Goal: Book appointment/travel/reservation

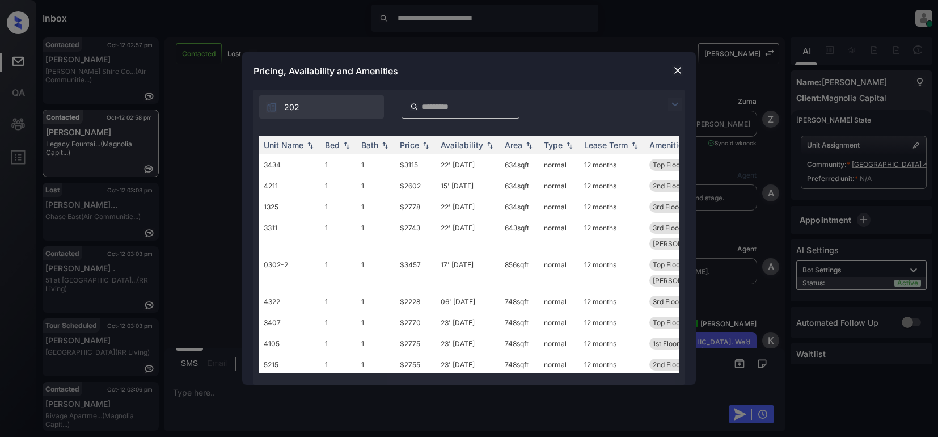
scroll to position [2382, 0]
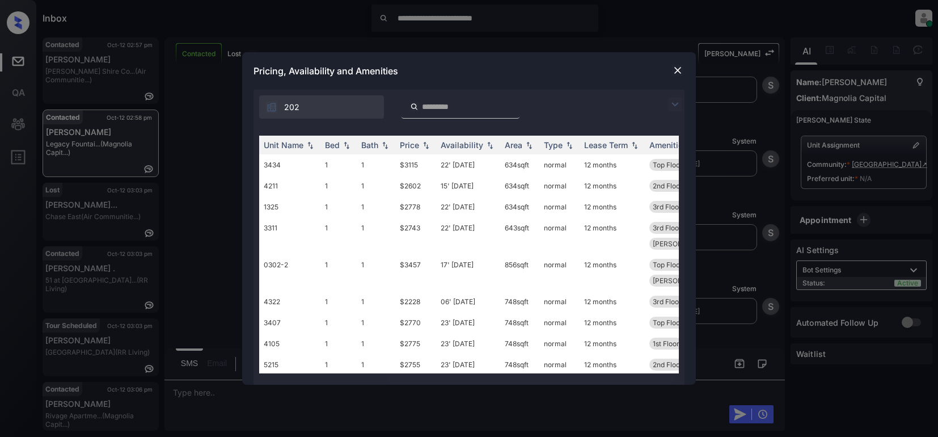
click at [673, 103] on img at bounding box center [675, 105] width 14 height 14
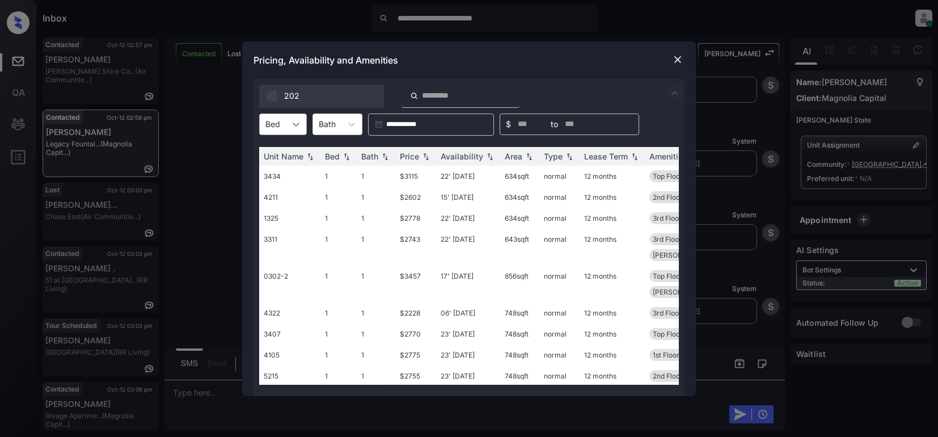
click at [293, 125] on icon at bounding box center [295, 124] width 11 height 11
click at [678, 60] on img at bounding box center [677, 59] width 11 height 11
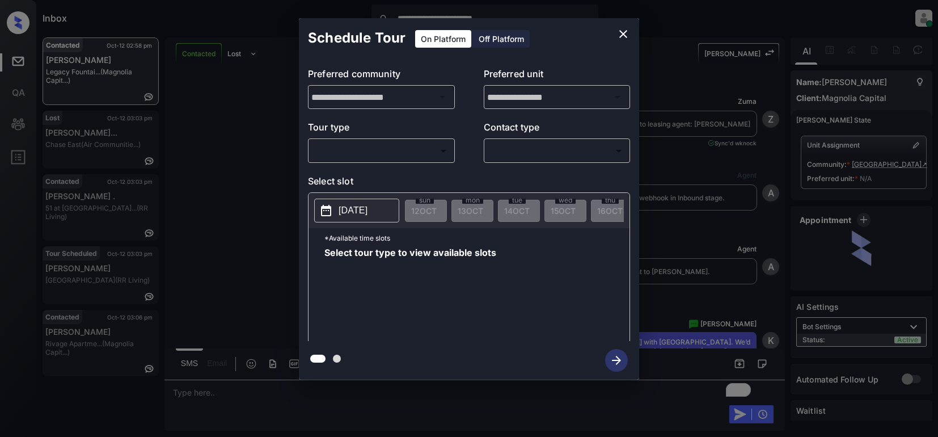
scroll to position [3000, 0]
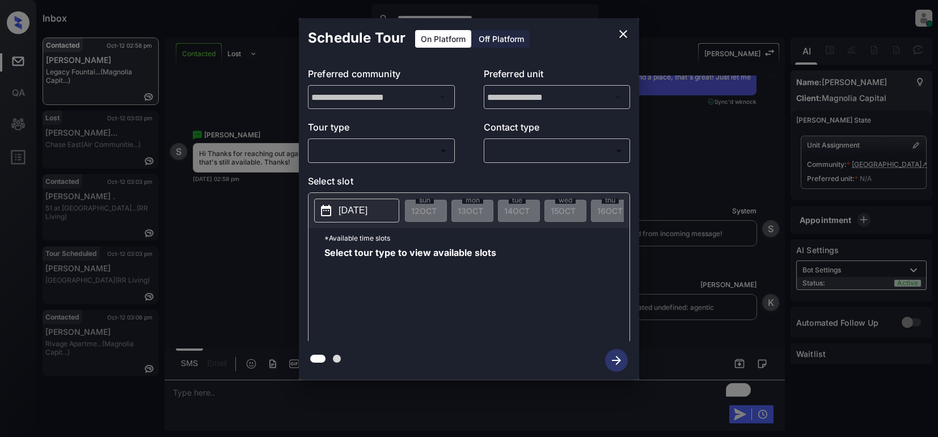
click at [374, 153] on body "**********" at bounding box center [469, 218] width 938 height 437
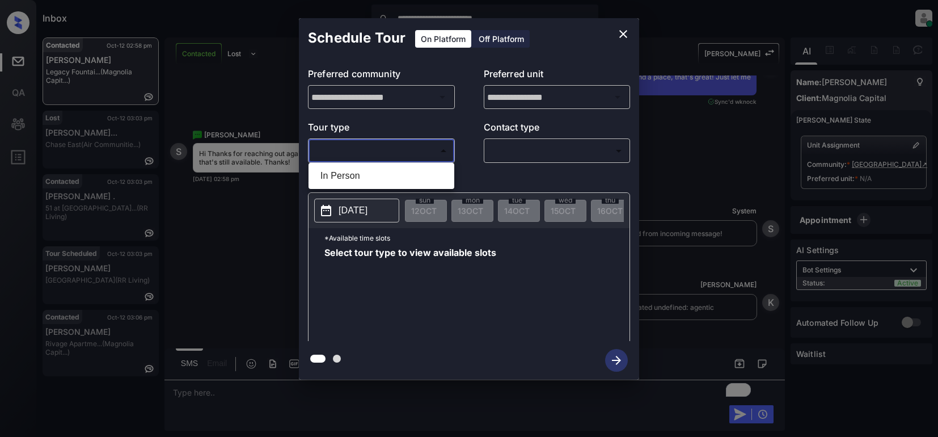
drag, startPoint x: 359, startPoint y: 176, endPoint x: 402, endPoint y: 161, distance: 45.5
click at [363, 174] on li "In Person" at bounding box center [381, 176] width 140 height 20
type input "********"
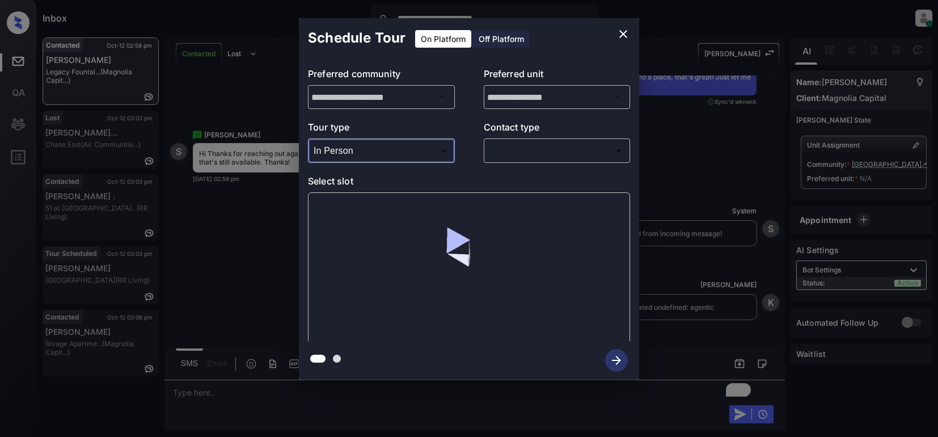
drag, startPoint x: 502, startPoint y: 143, endPoint x: 510, endPoint y: 153, distance: 12.5
click at [502, 143] on div "​ ​" at bounding box center [557, 150] width 147 height 24
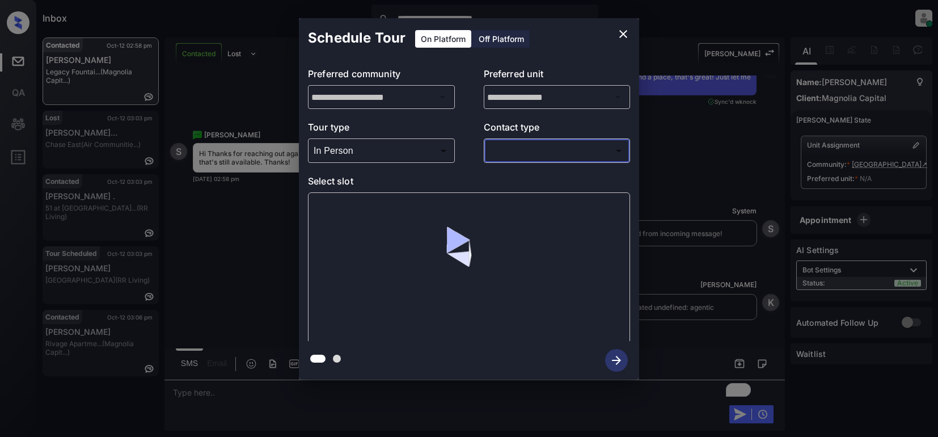
click at [511, 150] on body "**********" at bounding box center [469, 218] width 938 height 437
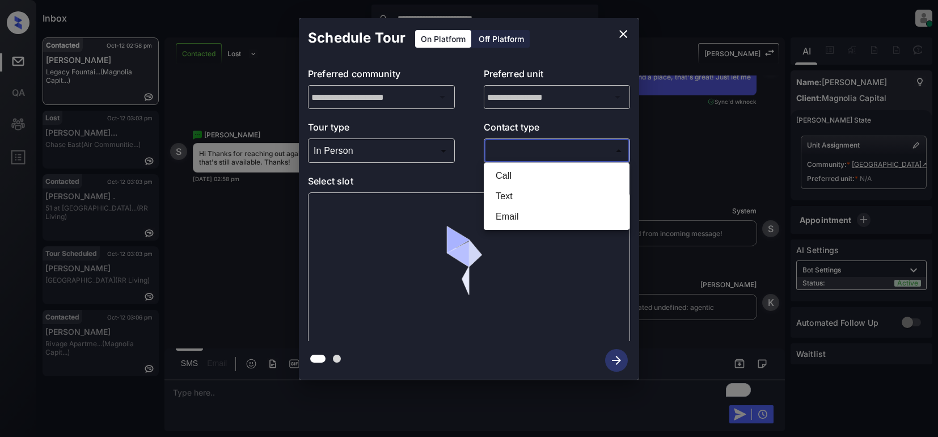
click at [512, 193] on li "Text" at bounding box center [557, 196] width 140 height 20
type input "****"
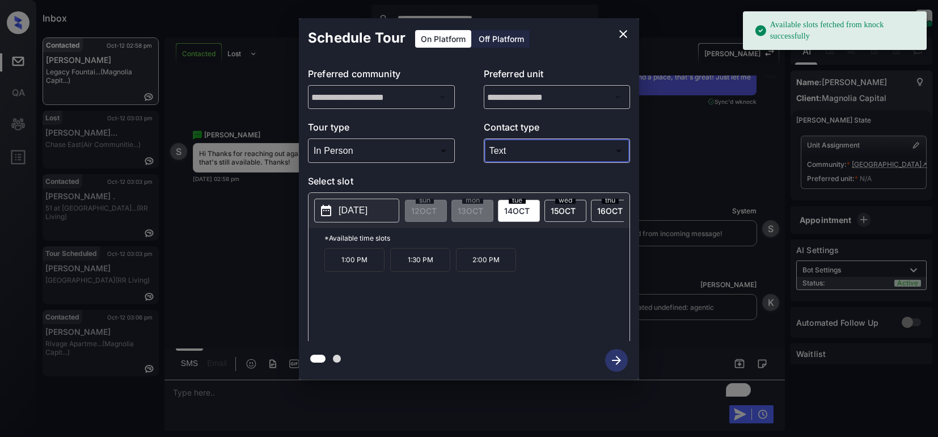
click at [348, 217] on p "2025-10-14" at bounding box center [353, 211] width 29 height 14
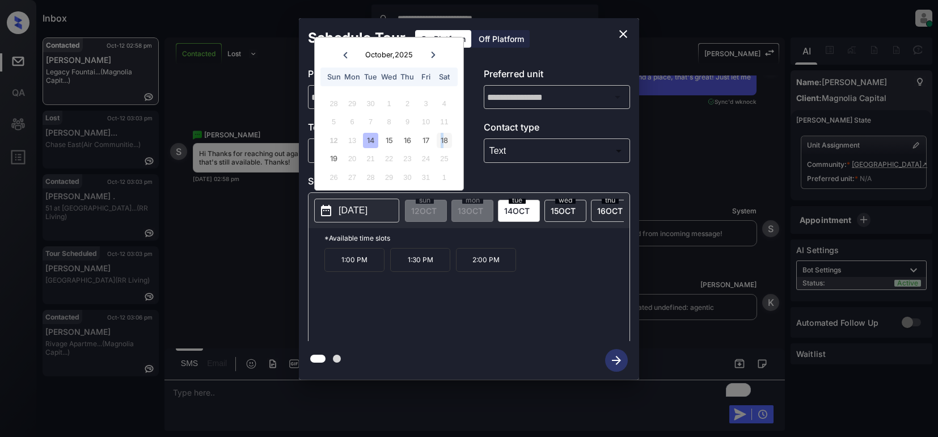
click at [445, 140] on div "18" at bounding box center [444, 140] width 15 height 15
click at [620, 29] on icon "close" at bounding box center [623, 34] width 14 height 14
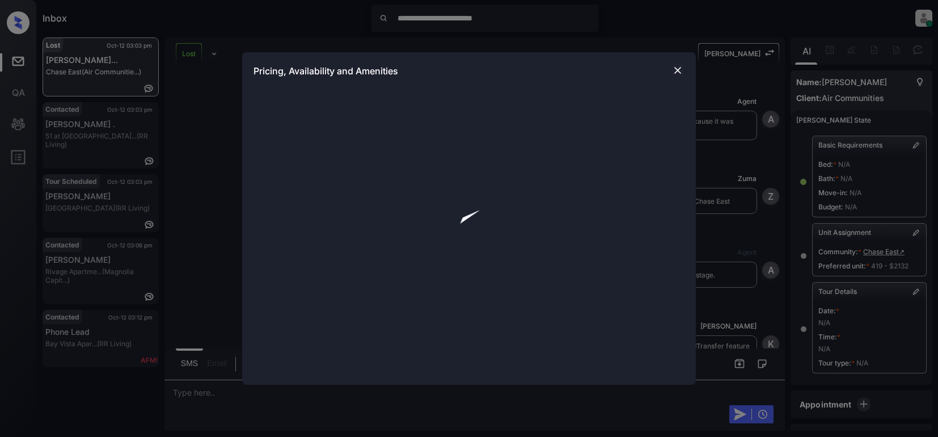
scroll to position [15137, 0]
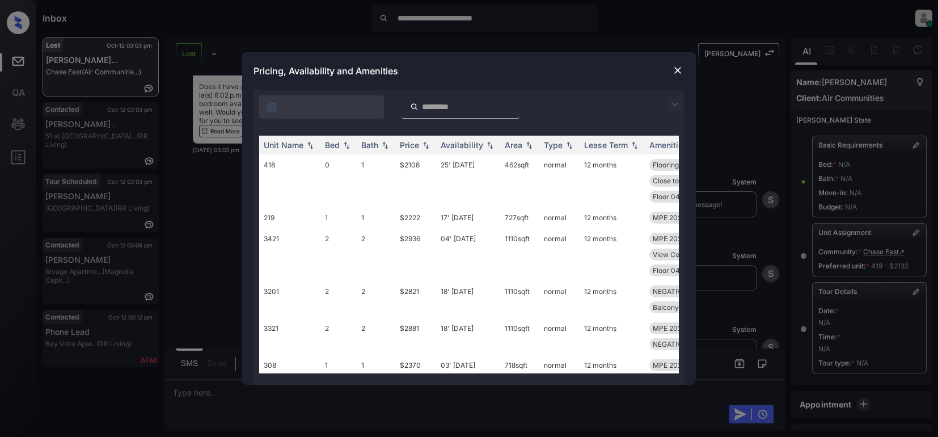
click at [676, 67] on img at bounding box center [677, 70] width 11 height 11
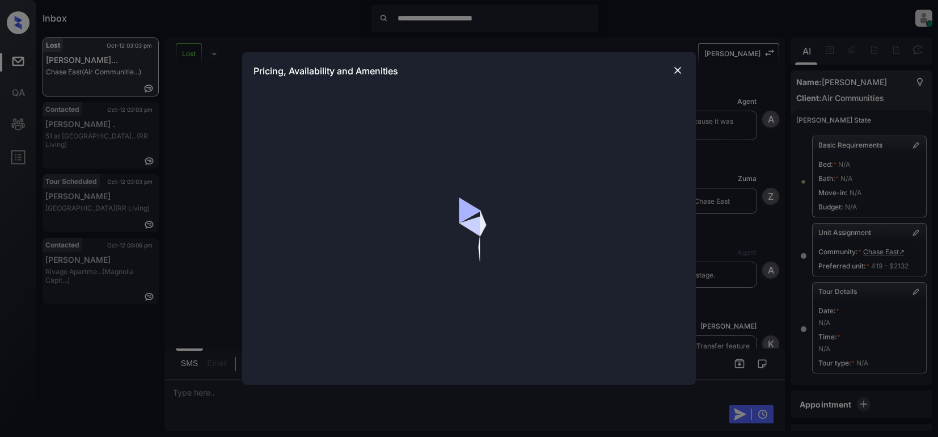
scroll to position [15137, 0]
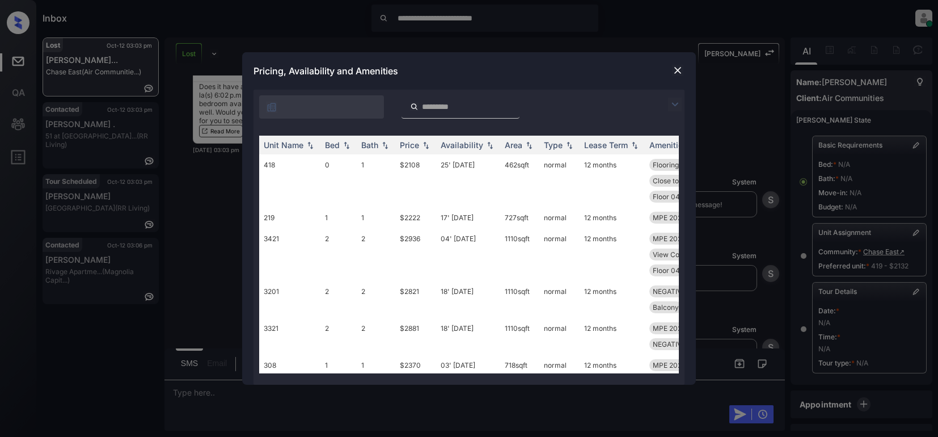
click at [675, 102] on img at bounding box center [675, 105] width 14 height 14
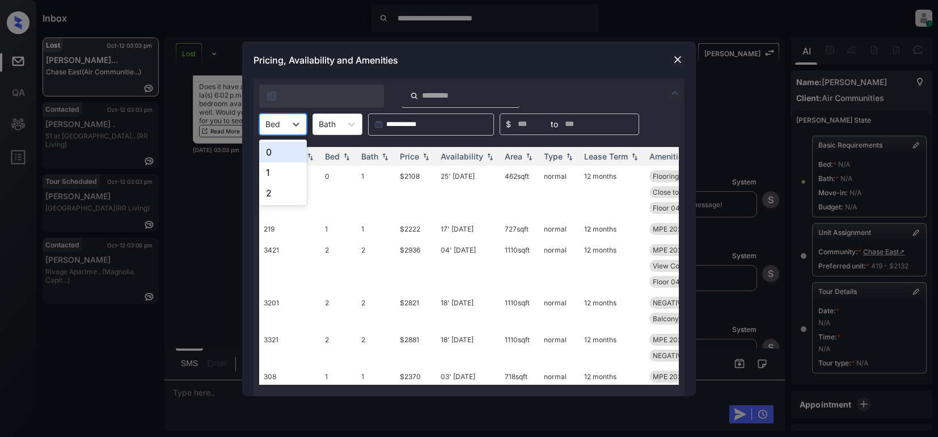
drag, startPoint x: 297, startPoint y: 126, endPoint x: 311, endPoint y: 125, distance: 13.7
click at [299, 126] on icon at bounding box center [295, 124] width 11 height 11
drag, startPoint x: 286, startPoint y: 169, endPoint x: 380, endPoint y: 152, distance: 95.7
click at [286, 169] on div "1" at bounding box center [283, 172] width 48 height 20
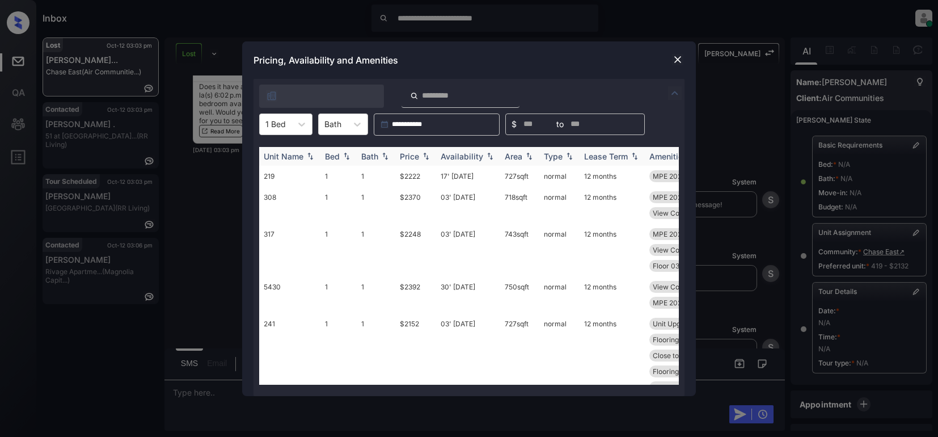
click at [429, 160] on div "Price" at bounding box center [416, 156] width 32 height 10
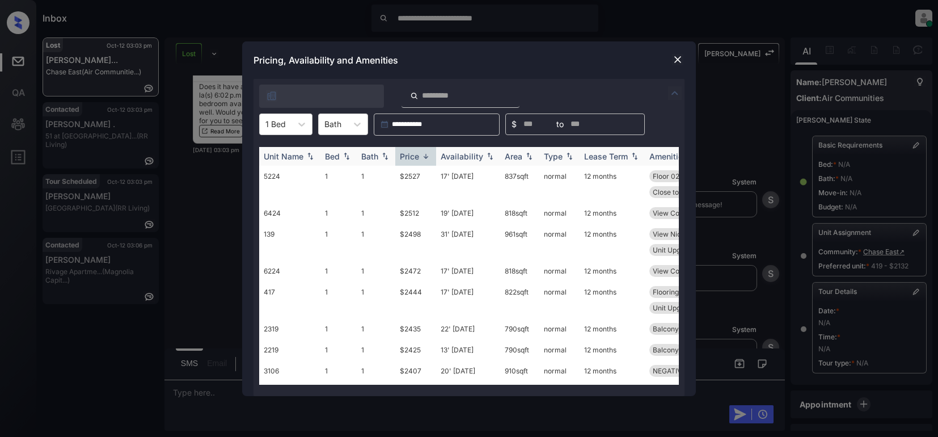
click at [429, 159] on img at bounding box center [425, 156] width 11 height 9
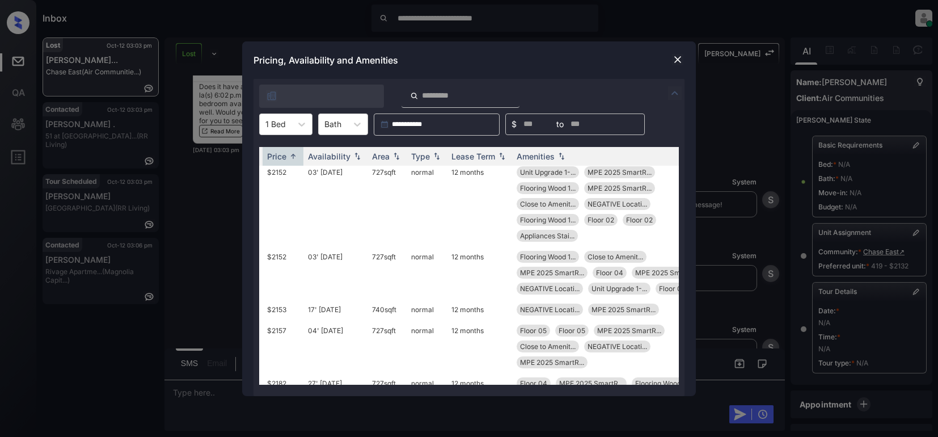
scroll to position [57, 133]
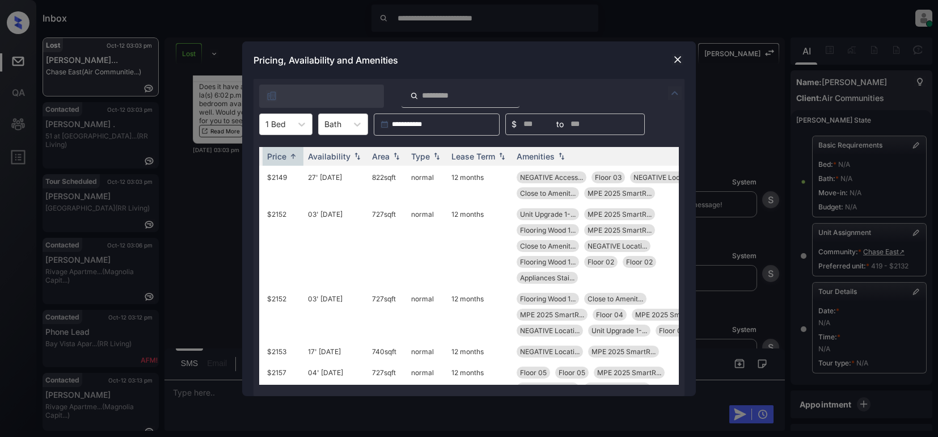
click at [674, 64] on img at bounding box center [677, 59] width 11 height 11
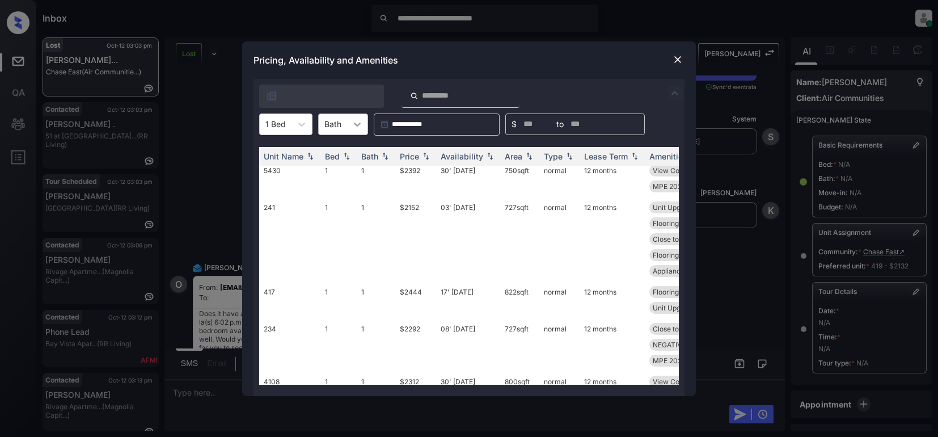
scroll to position [113, 0]
click at [273, 98] on img at bounding box center [271, 95] width 11 height 11
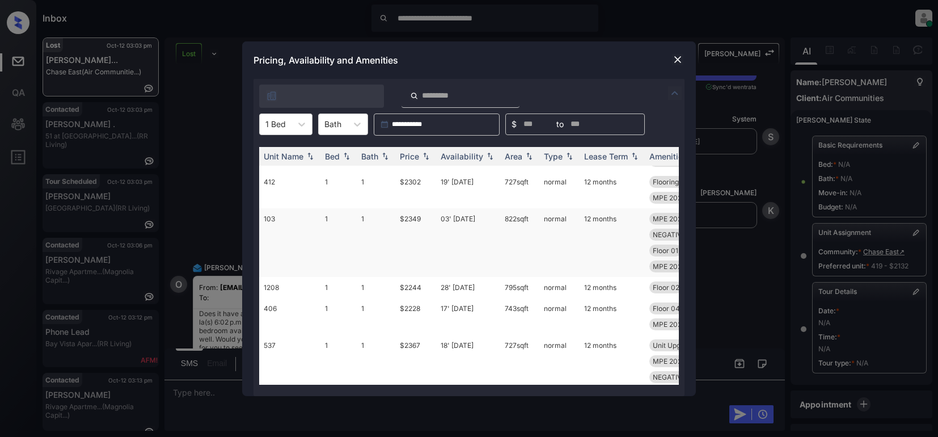
scroll to position [340, 0]
click at [312, 151] on div "Unit Name" at bounding box center [290, 156] width 52 height 10
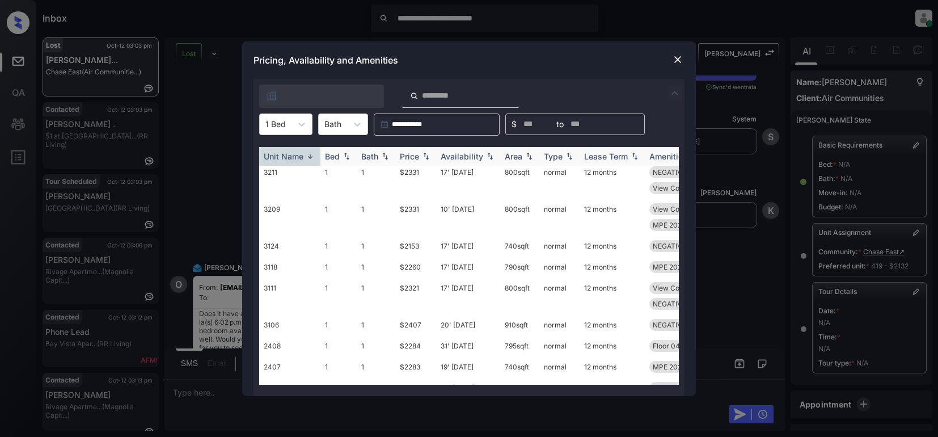
scroll to position [213, 0]
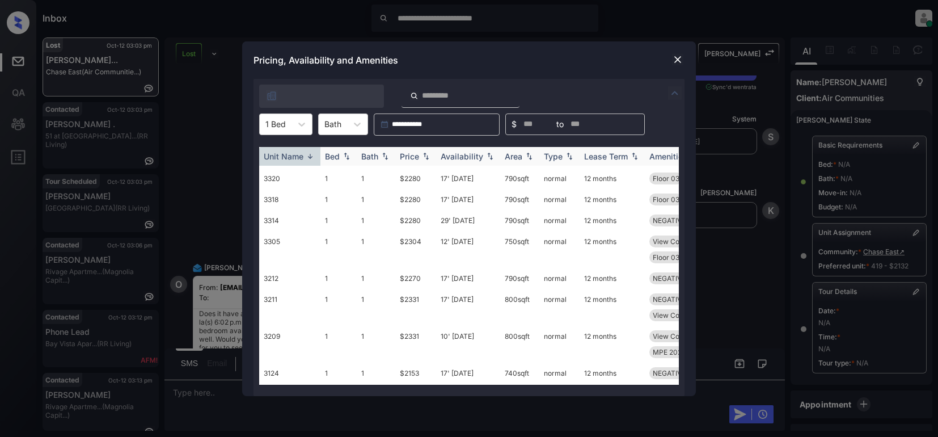
click at [311, 153] on img at bounding box center [310, 156] width 11 height 9
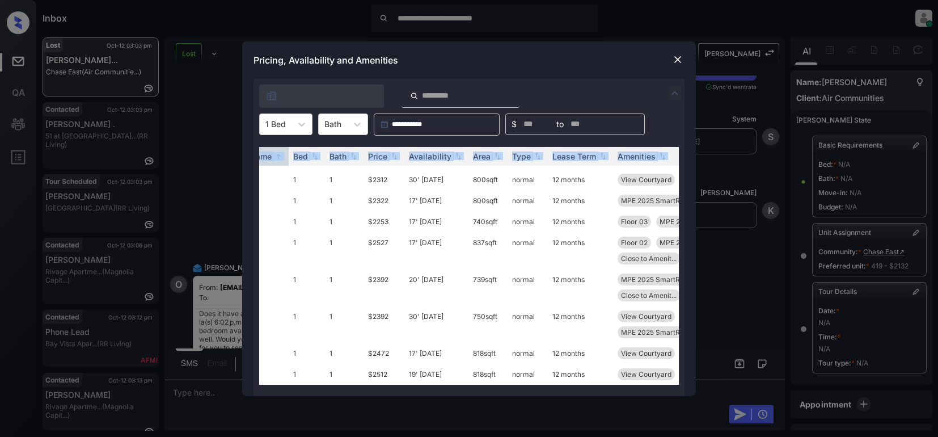
scroll to position [2217, 32]
drag, startPoint x: 438, startPoint y: 384, endPoint x: 459, endPoint y: 383, distance: 21.0
click at [459, 383] on div "Unit Name Bed Bath Price Availability Area Type Lease Term Amenities 103 1 1 $2…" at bounding box center [469, 266] width 420 height 238
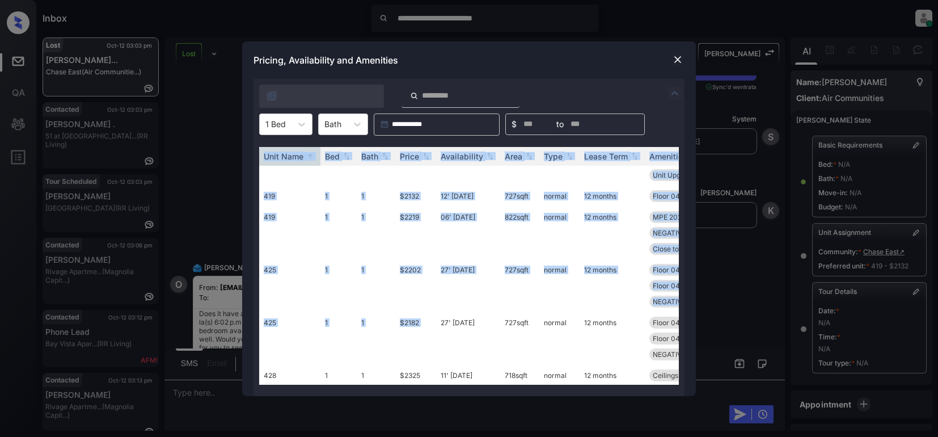
scroll to position [1083, 0]
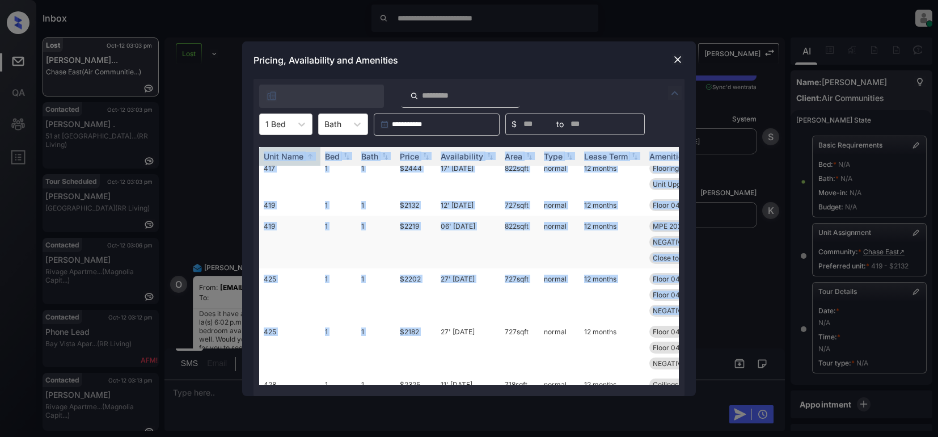
drag, startPoint x: 303, startPoint y: 263, endPoint x: 310, endPoint y: 261, distance: 7.2
click at [304, 263] on td "419" at bounding box center [289, 241] width 61 height 53
click at [294, 195] on td "417" at bounding box center [289, 176] width 61 height 37
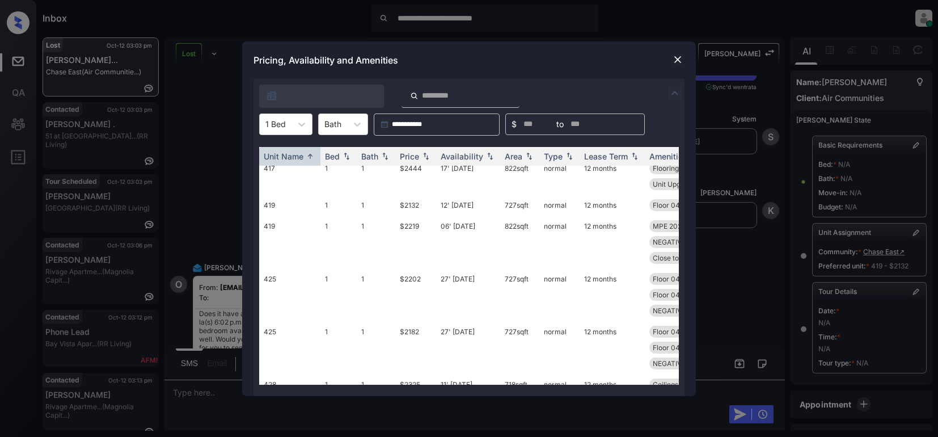
click at [679, 61] on img at bounding box center [677, 59] width 11 height 11
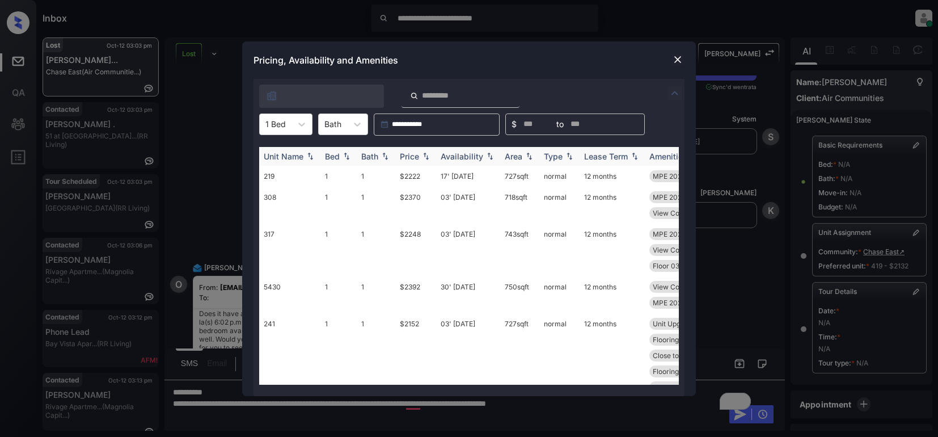
click at [303, 154] on div "Unit Name" at bounding box center [284, 156] width 40 height 10
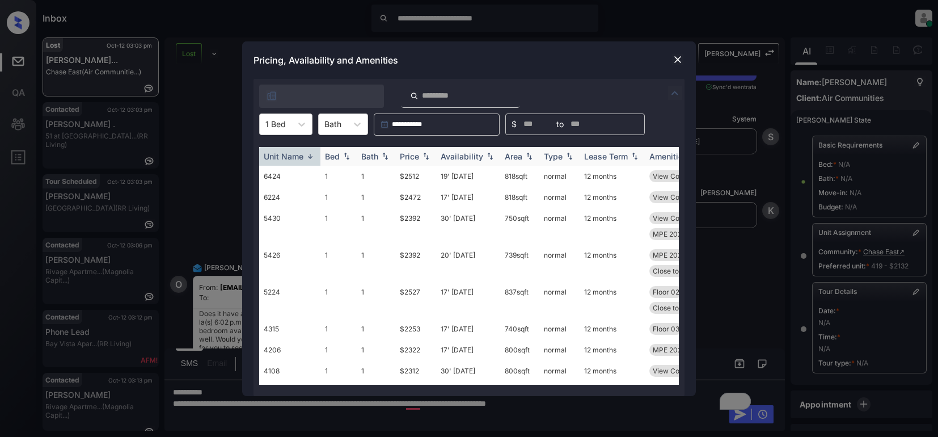
click at [310, 158] on img at bounding box center [310, 156] width 11 height 9
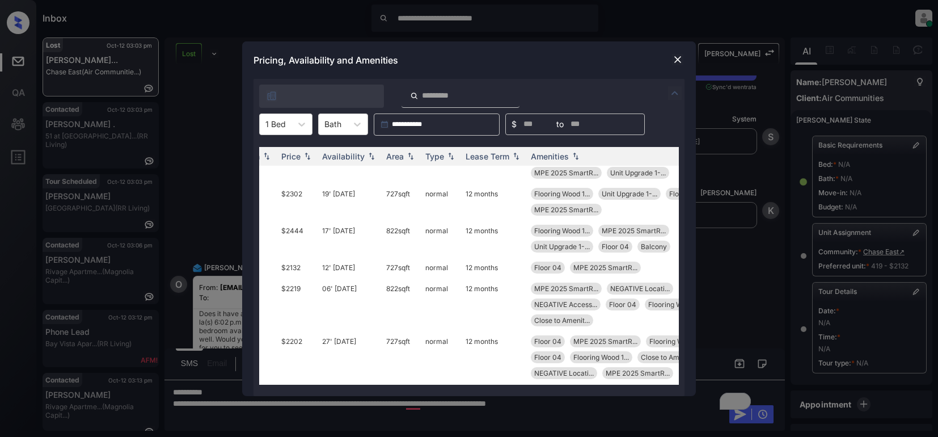
scroll to position [1021, 0]
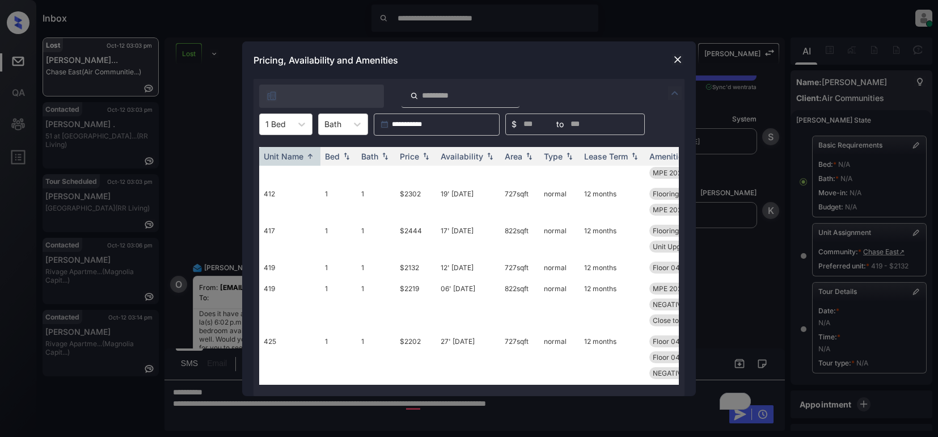
click at [671, 92] on img at bounding box center [675, 93] width 14 height 14
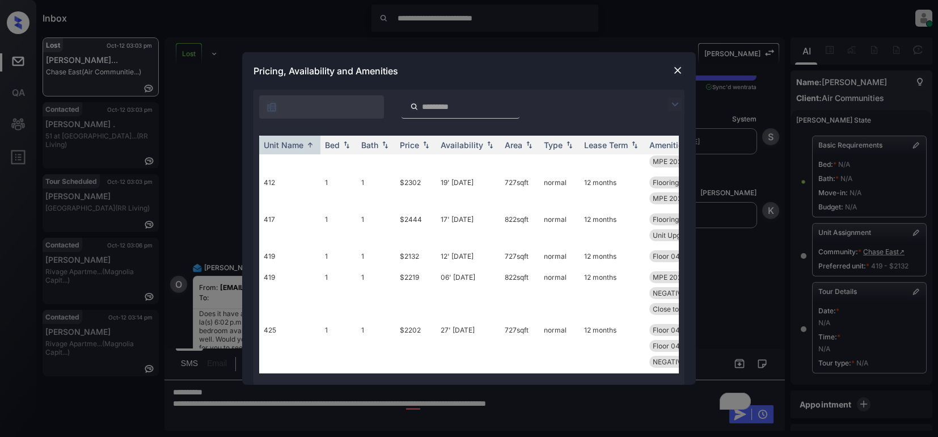
click at [671, 67] on div at bounding box center [678, 71] width 14 height 14
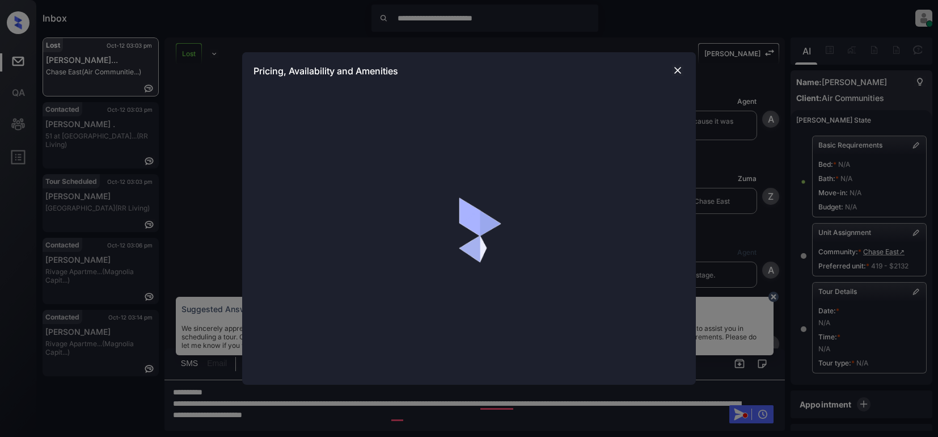
scroll to position [14967, 0]
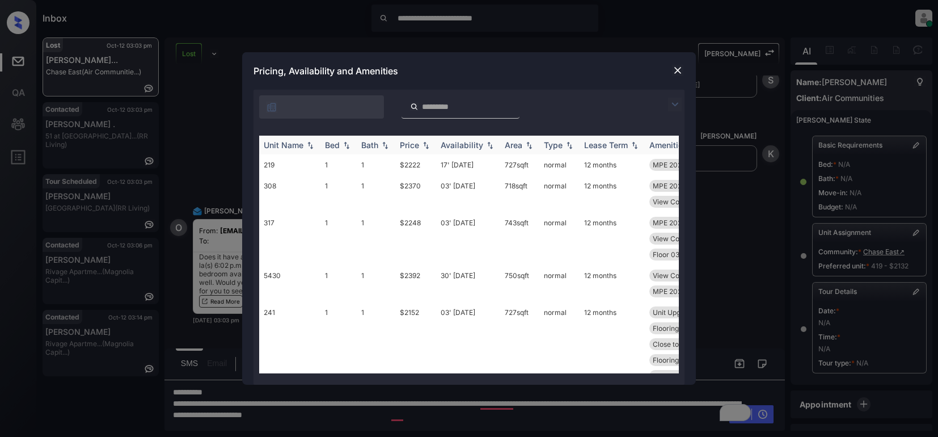
click at [290, 146] on div "Unit Name" at bounding box center [284, 145] width 40 height 10
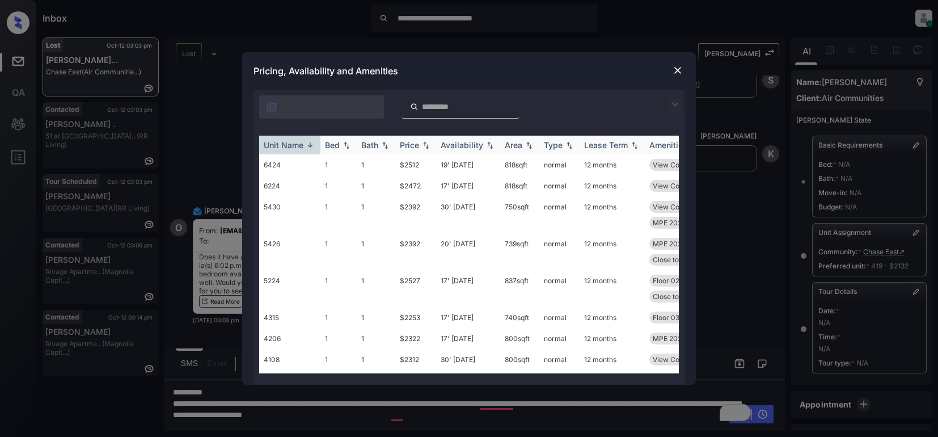
click at [290, 146] on div "Unit Name" at bounding box center [284, 145] width 40 height 10
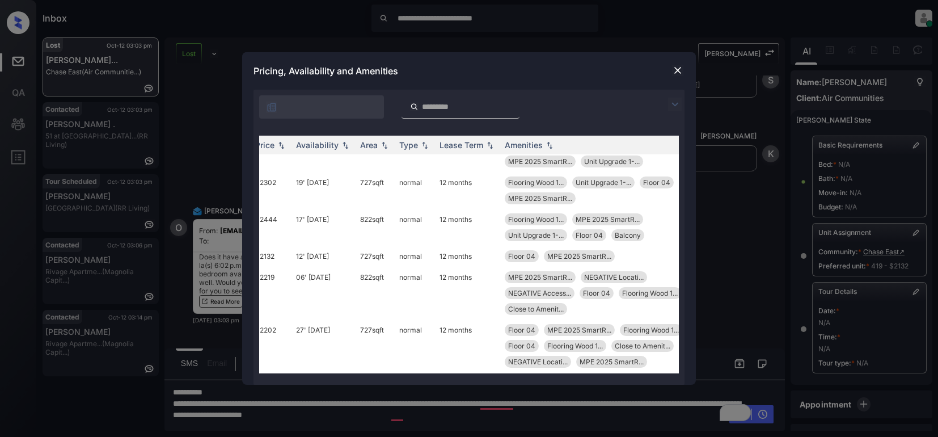
scroll to position [1021, 143]
click at [671, 109] on img at bounding box center [675, 105] width 14 height 14
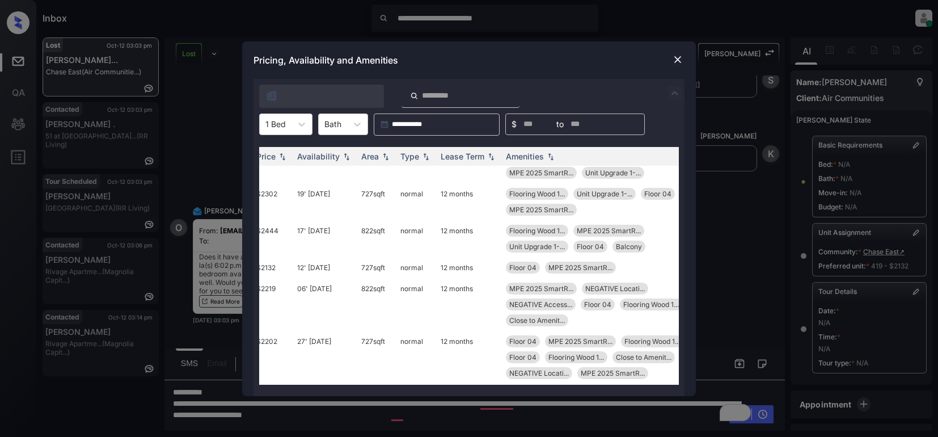
click at [447, 416] on div "**********" at bounding box center [469, 218] width 938 height 437
click at [675, 59] on img at bounding box center [677, 59] width 11 height 11
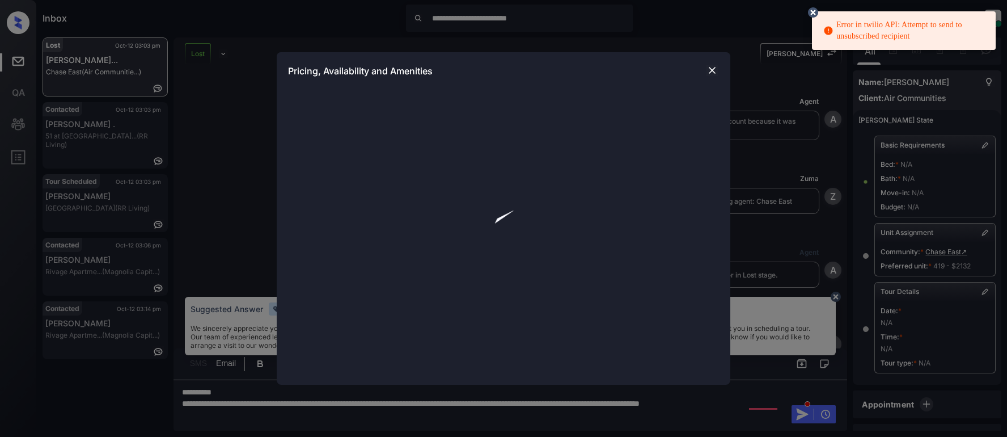
scroll to position [14967, 0]
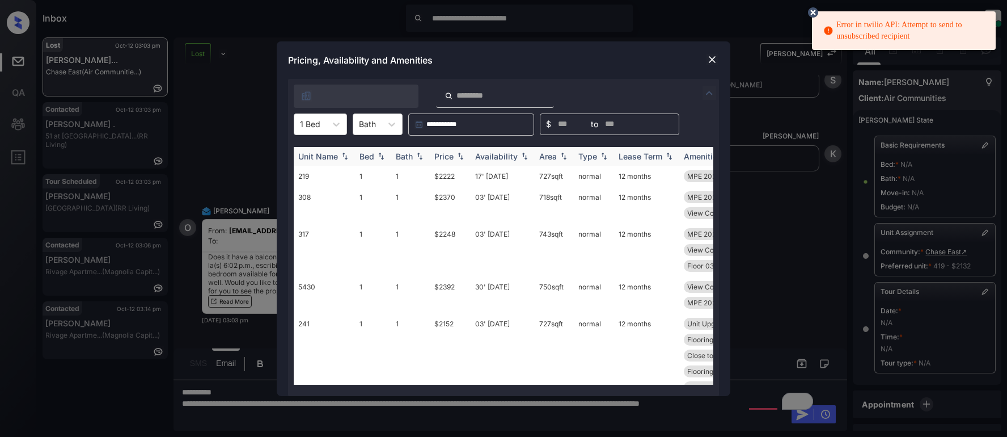
click at [324, 159] on div "Unit Name" at bounding box center [318, 156] width 40 height 10
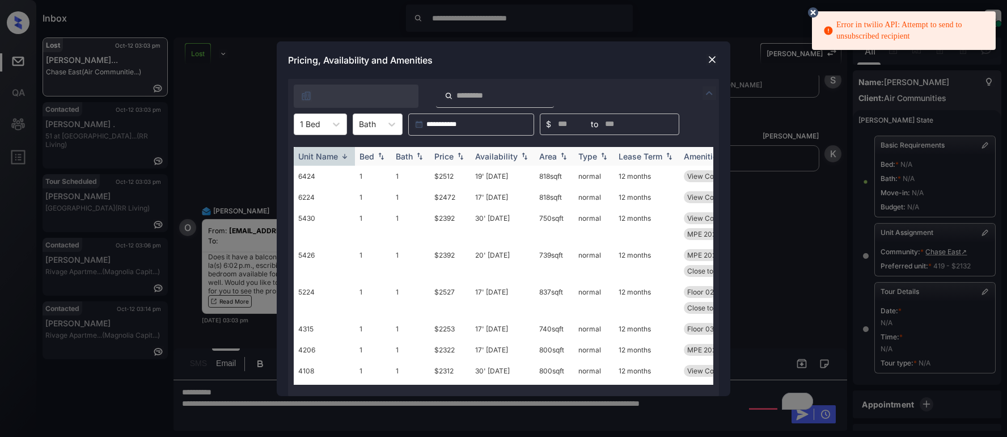
click at [324, 159] on div "Unit Name" at bounding box center [318, 156] width 40 height 10
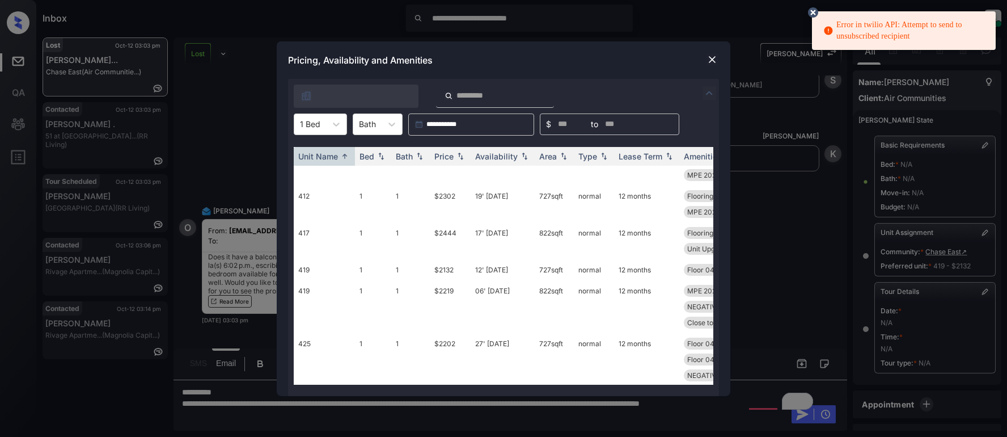
scroll to position [1021, 0]
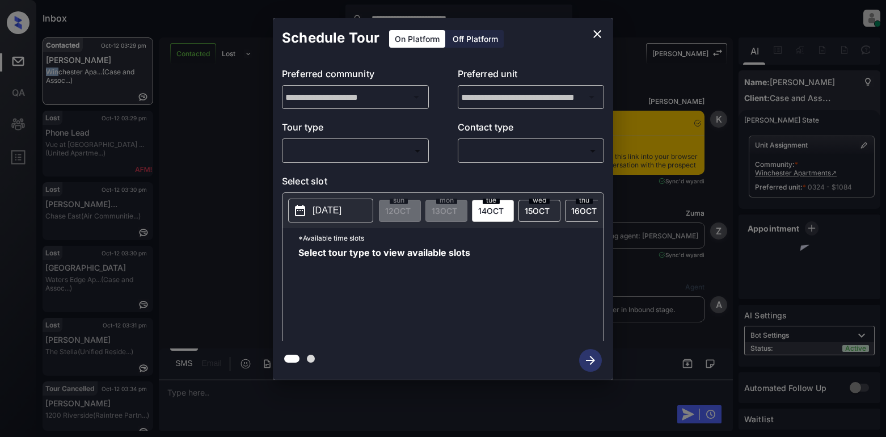
scroll to position [2002, 0]
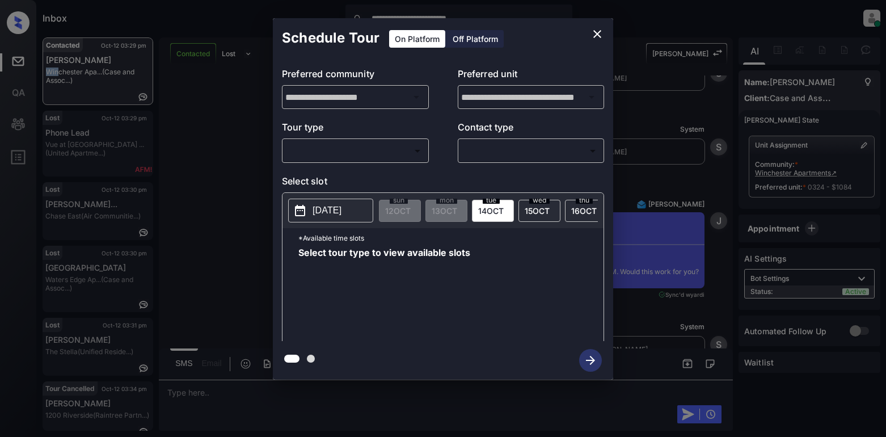
click at [353, 147] on body "**********" at bounding box center [443, 218] width 886 height 437
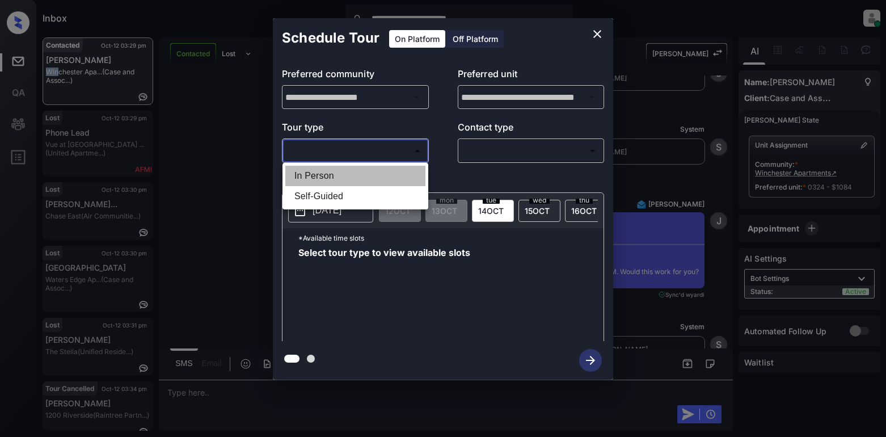
drag, startPoint x: 333, startPoint y: 175, endPoint x: 447, endPoint y: 163, distance: 115.2
click at [333, 175] on li "In Person" at bounding box center [355, 176] width 140 height 20
type input "********"
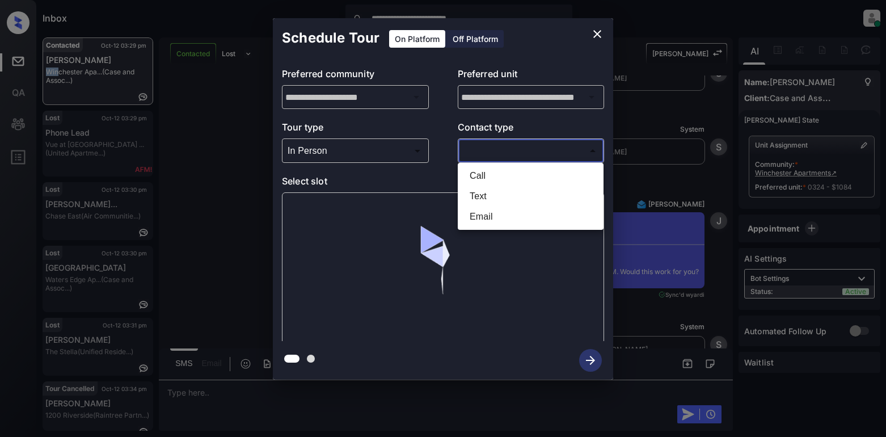
drag, startPoint x: 479, startPoint y: 152, endPoint x: 548, endPoint y: 150, distance: 69.2
click at [481, 152] on body "**********" at bounding box center [443, 218] width 886 height 437
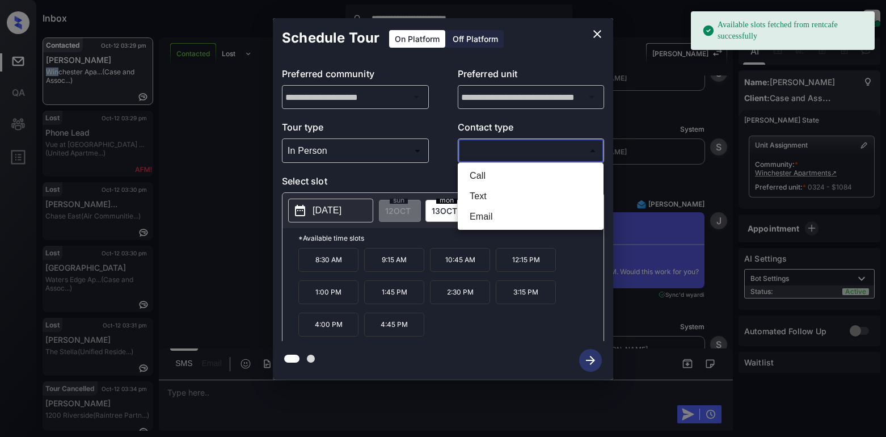
drag, startPoint x: 488, startPoint y: 196, endPoint x: 491, endPoint y: 219, distance: 23.4
click at [491, 219] on ul "Call Text Email" at bounding box center [531, 196] width 146 height 67
click at [491, 219] on li "Email" at bounding box center [530, 216] width 140 height 20
type input "*****"
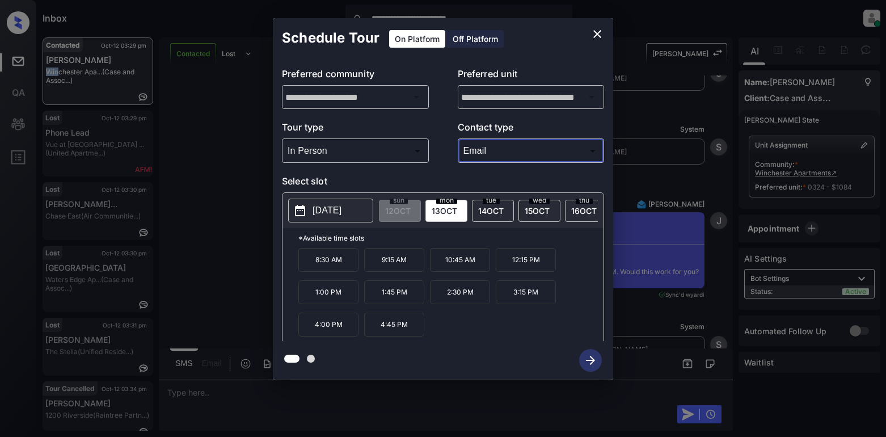
click at [319, 213] on p "[DATE]" at bounding box center [326, 211] width 29 height 14
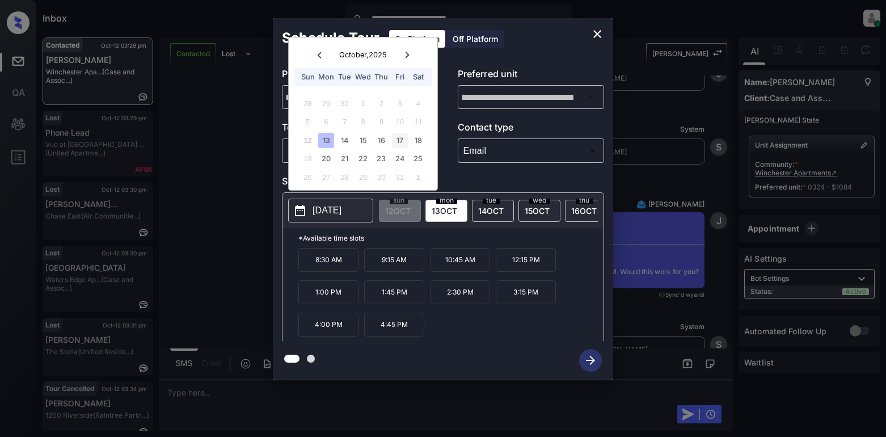
click at [401, 140] on div "17" at bounding box center [399, 140] width 15 height 15
drag, startPoint x: 472, startPoint y: 332, endPoint x: 481, endPoint y: 333, distance: 8.6
click at [475, 333] on p "4:00 PM" at bounding box center [460, 324] width 60 height 24
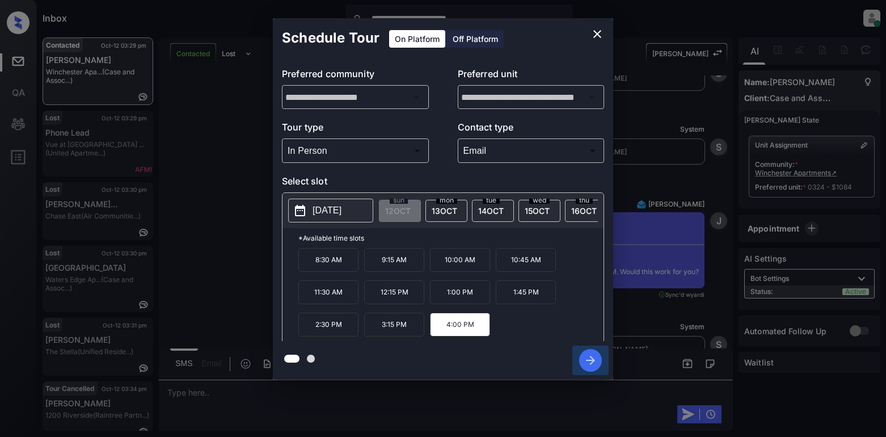
click at [587, 360] on icon "button" at bounding box center [590, 360] width 9 height 9
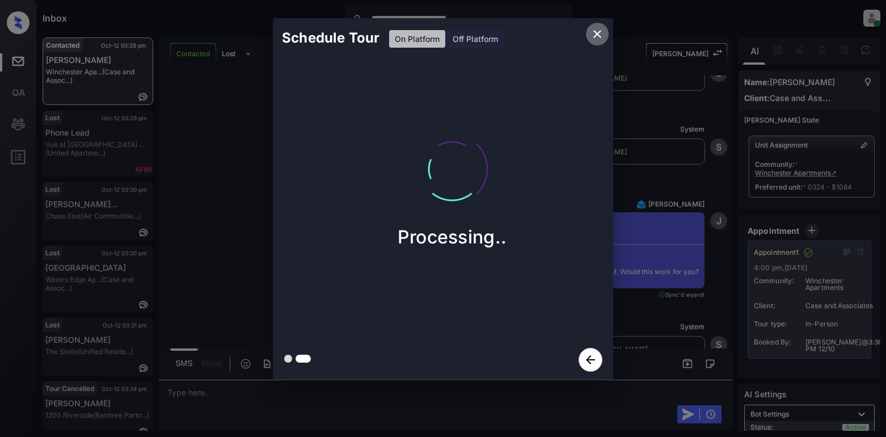
click at [595, 36] on icon "close" at bounding box center [597, 34] width 8 height 8
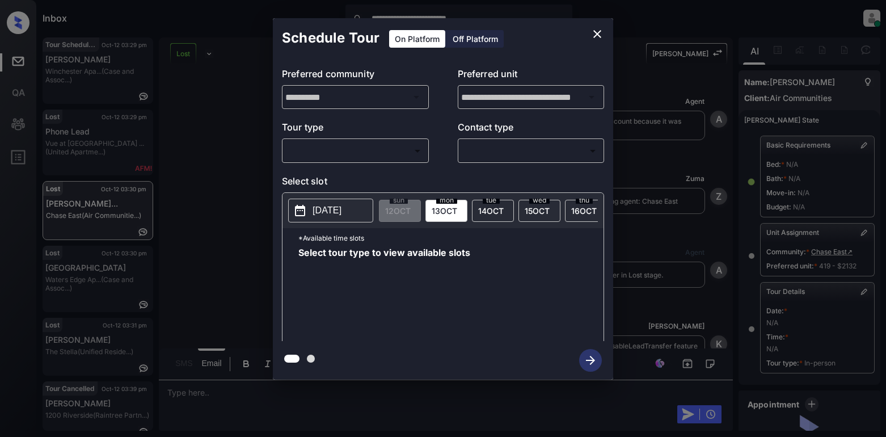
scroll to position [113, 0]
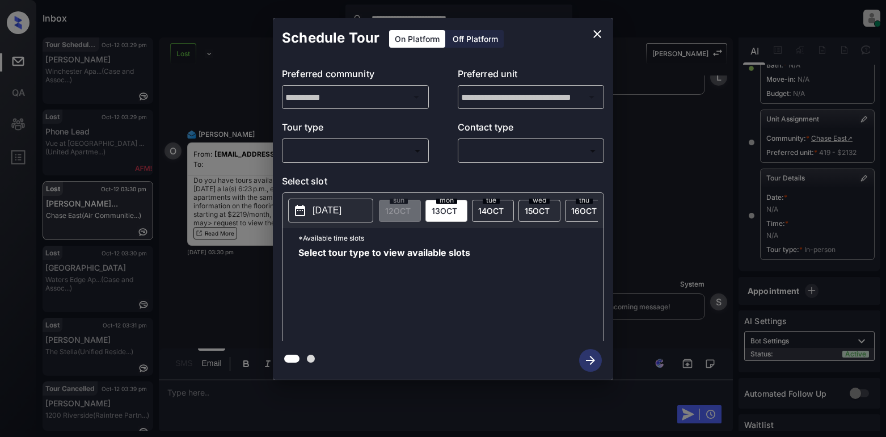
click at [350, 149] on body "**********" at bounding box center [443, 218] width 886 height 437
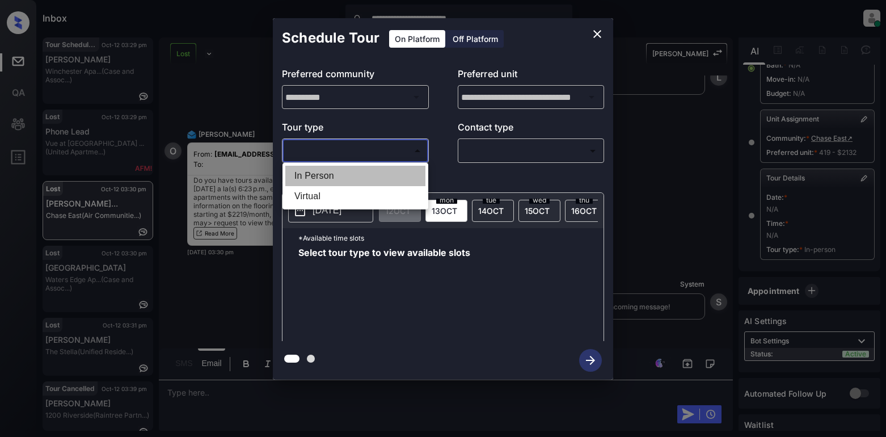
click at [322, 176] on li "In Person" at bounding box center [355, 176] width 140 height 20
type input "********"
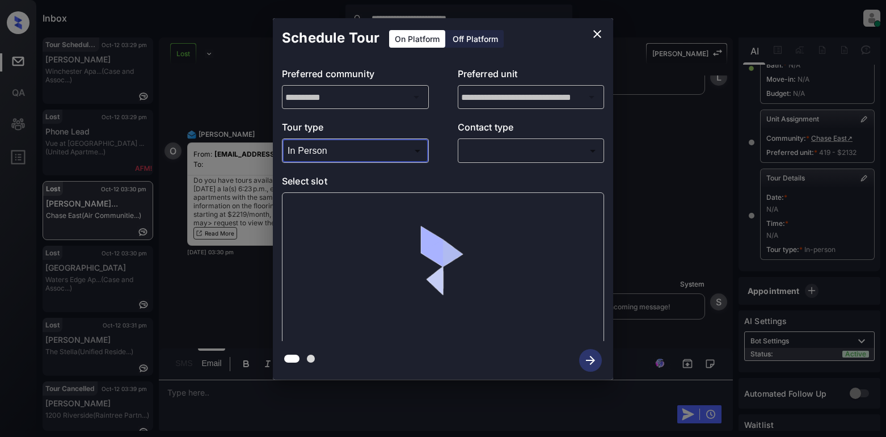
click at [485, 150] on body "**********" at bounding box center [443, 218] width 886 height 437
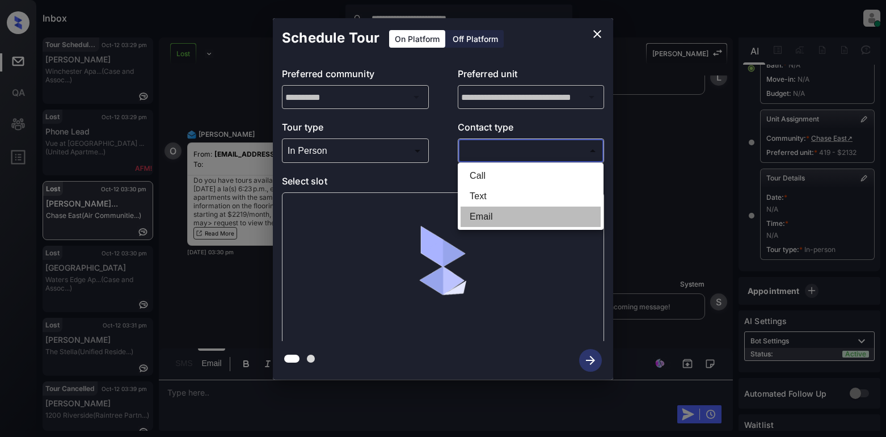
click at [481, 213] on li "Email" at bounding box center [530, 216] width 140 height 20
type input "*****"
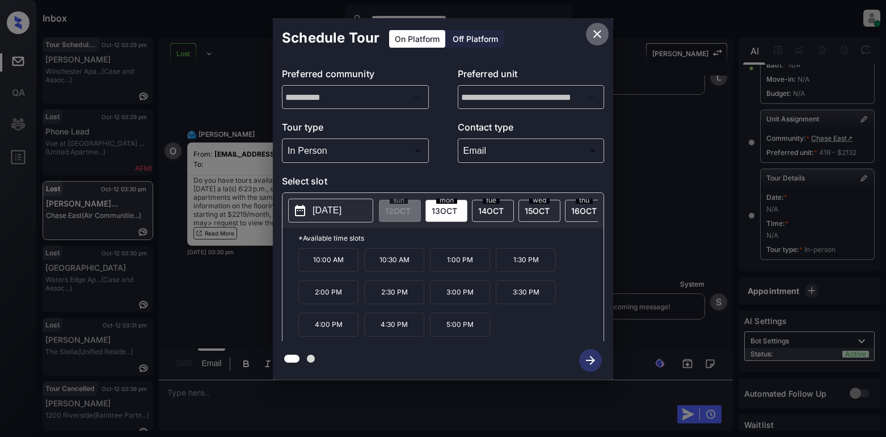
click at [592, 32] on icon "close" at bounding box center [597, 34] width 14 height 14
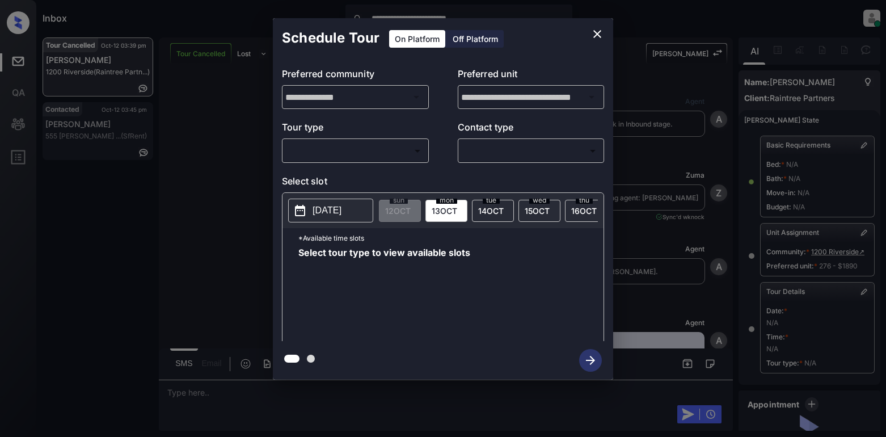
scroll to position [126, 0]
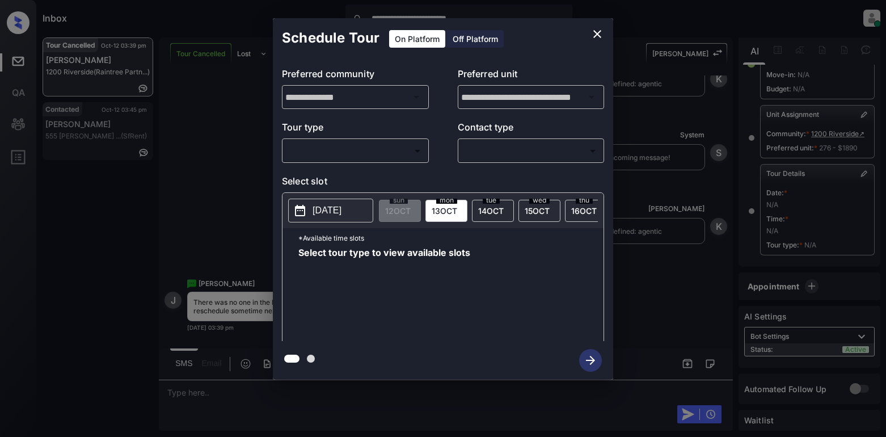
click at [323, 155] on body "**********" at bounding box center [443, 218] width 886 height 437
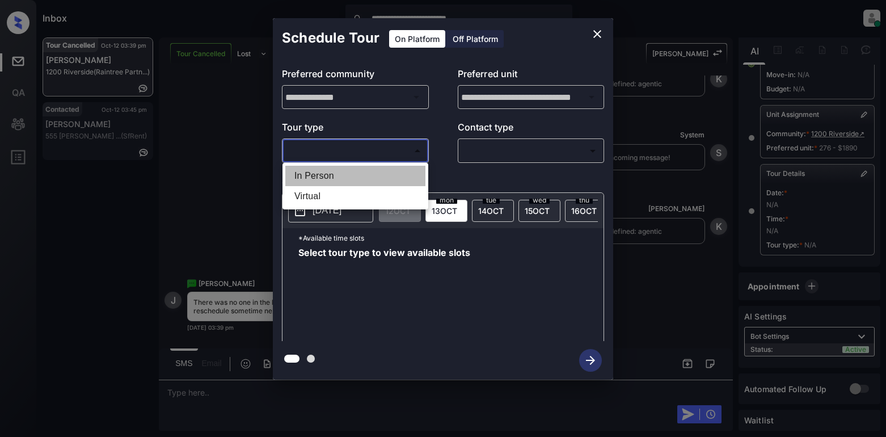
drag, startPoint x: 308, startPoint y: 179, endPoint x: 393, endPoint y: 163, distance: 86.1
click at [308, 179] on li "In Person" at bounding box center [355, 176] width 140 height 20
type input "********"
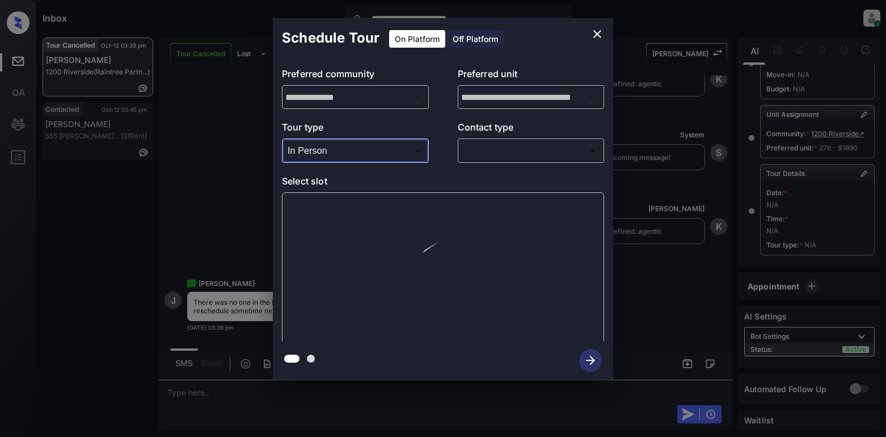
click at [489, 155] on body "**********" at bounding box center [443, 218] width 886 height 437
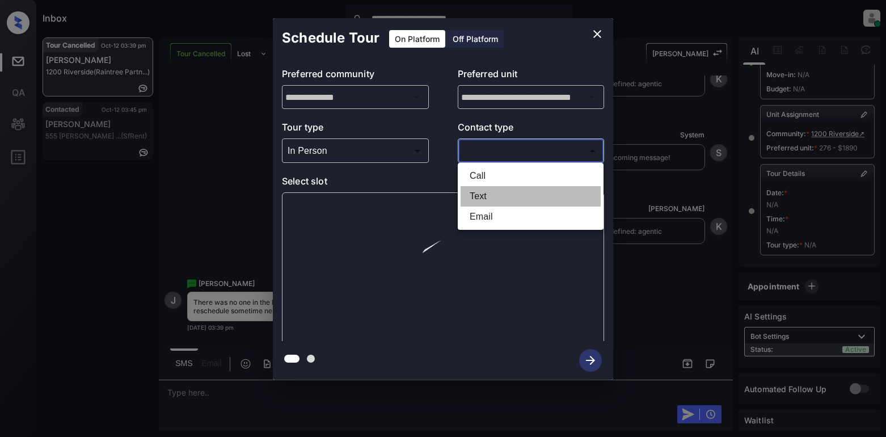
click at [491, 196] on li "Text" at bounding box center [530, 196] width 140 height 20
type input "****"
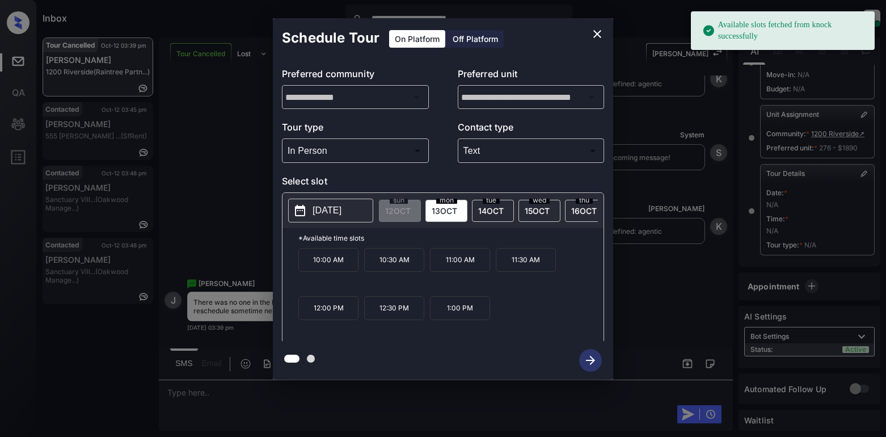
click at [340, 207] on p "[DATE]" at bounding box center [326, 211] width 29 height 14
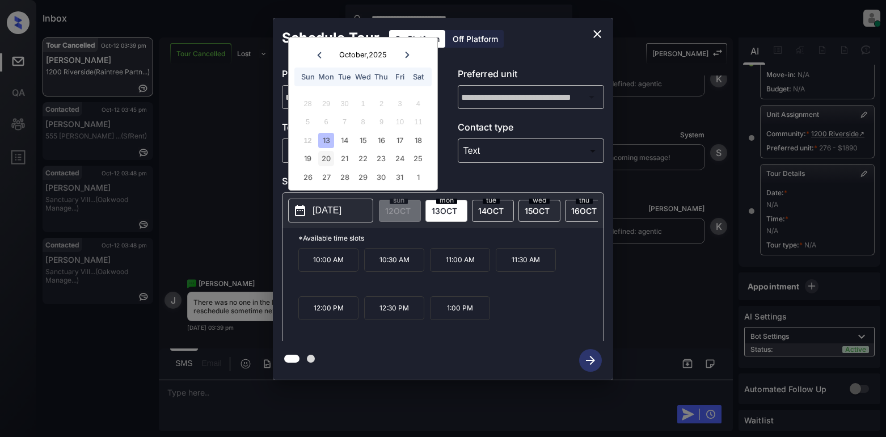
click at [323, 164] on div "20" at bounding box center [325, 158] width 15 height 15
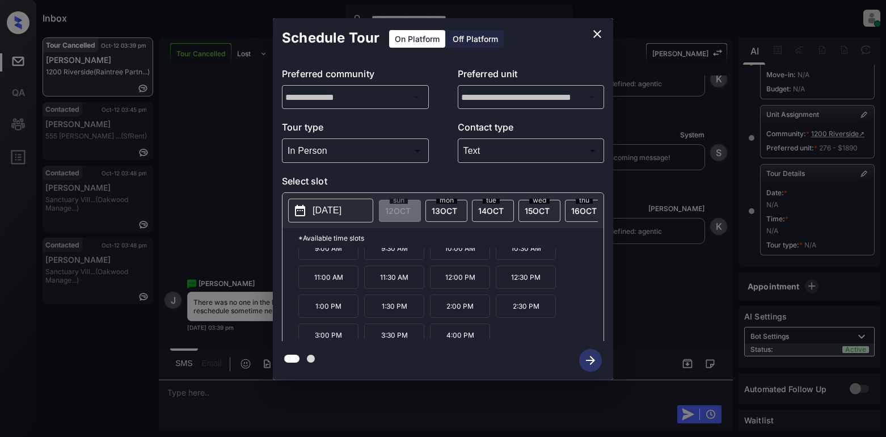
scroll to position [19, 0]
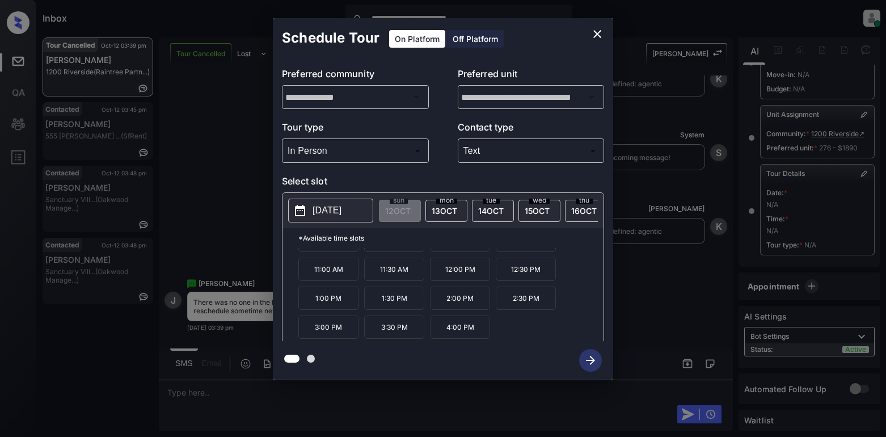
click at [336, 209] on p "[DATE]" at bounding box center [326, 211] width 29 height 14
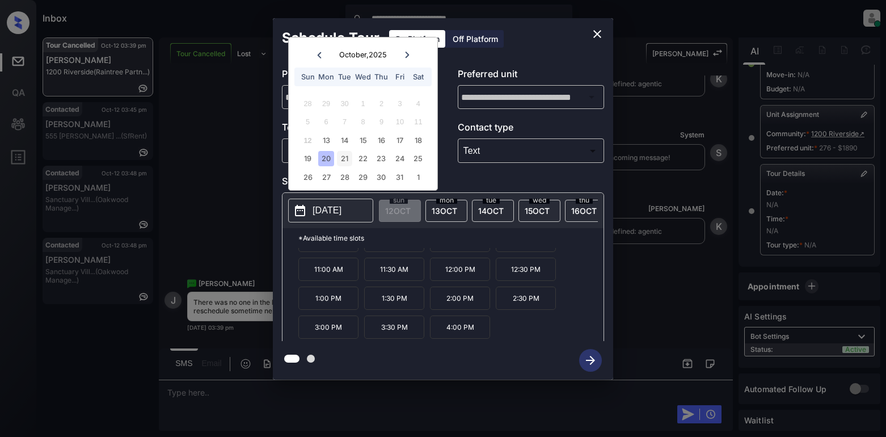
click at [342, 160] on div "21" at bounding box center [344, 158] width 15 height 15
click at [365, 162] on div "22" at bounding box center [362, 158] width 15 height 15
click at [391, 163] on div "19 20 21 22 23 24 25" at bounding box center [362, 159] width 141 height 18
click at [387, 163] on div "23" at bounding box center [381, 158] width 15 height 15
click at [400, 164] on div "24" at bounding box center [399, 158] width 15 height 15
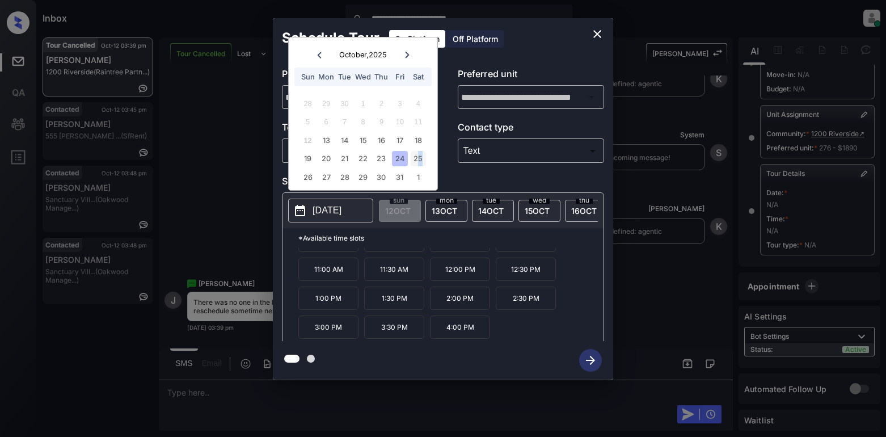
click at [421, 163] on div "25" at bounding box center [418, 158] width 15 height 15
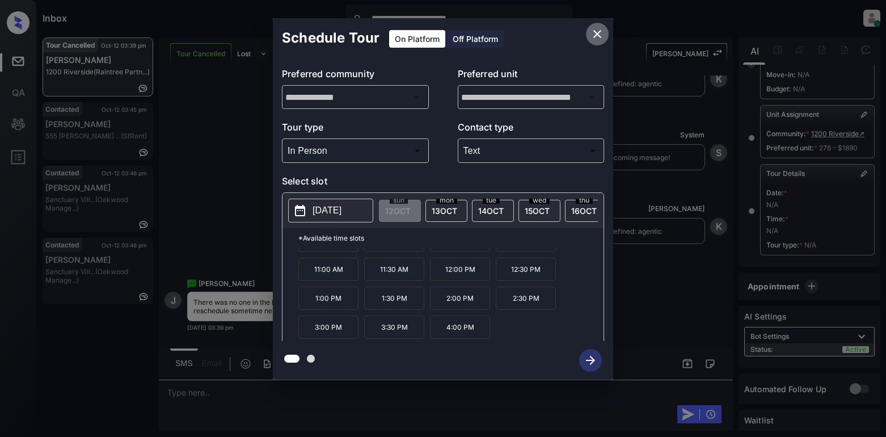
click at [594, 35] on icon "close" at bounding box center [597, 34] width 14 height 14
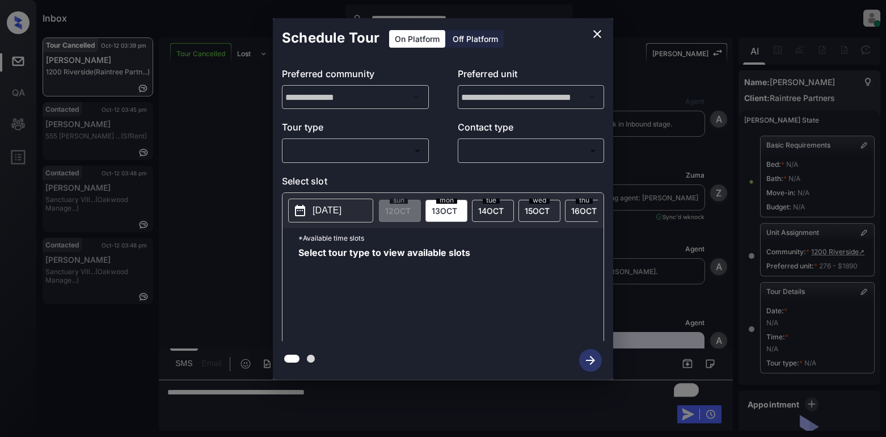
scroll to position [126, 0]
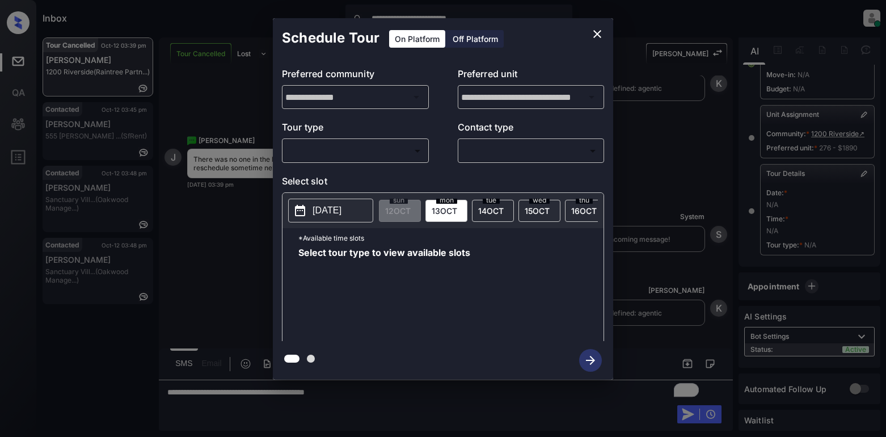
click at [369, 148] on body "**********" at bounding box center [443, 218] width 886 height 437
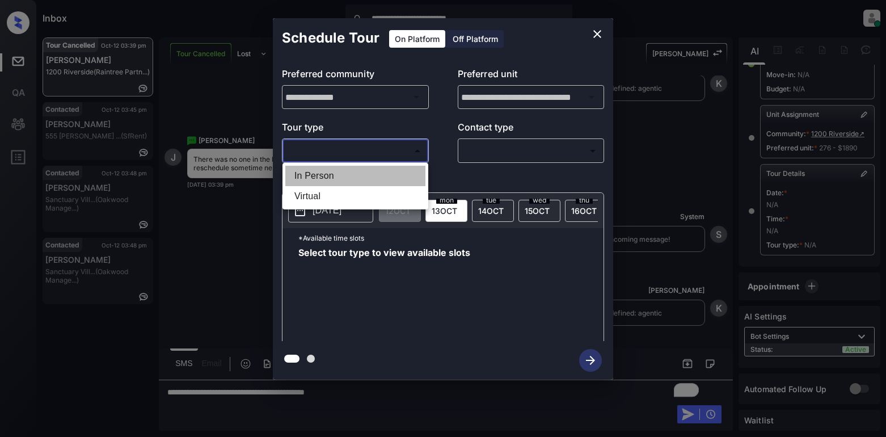
drag, startPoint x: 333, startPoint y: 174, endPoint x: 475, endPoint y: 159, distance: 142.6
click at [336, 174] on li "In Person" at bounding box center [355, 176] width 140 height 20
type input "********"
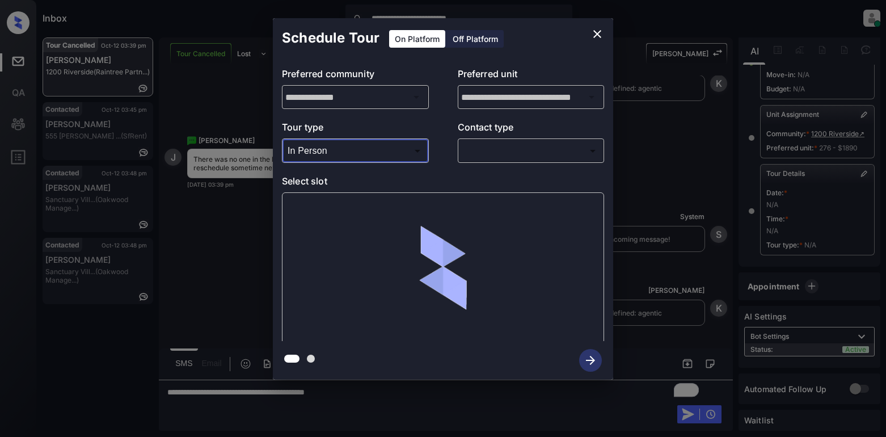
click at [488, 154] on body "**********" at bounding box center [443, 218] width 886 height 437
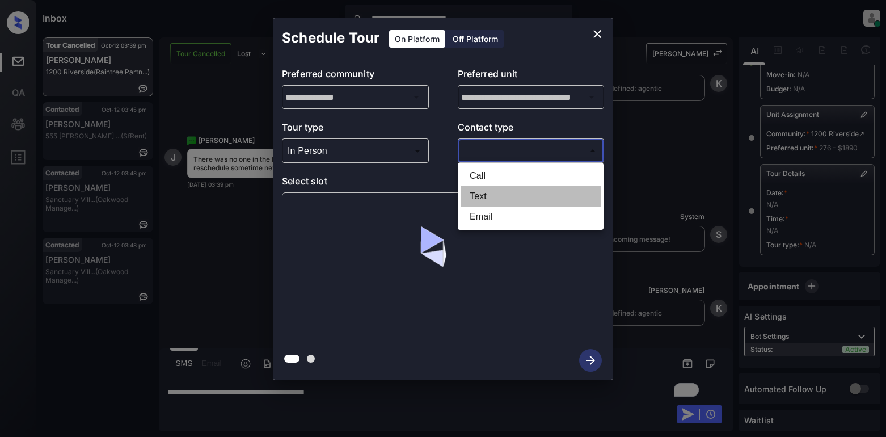
click at [482, 195] on li "Text" at bounding box center [530, 196] width 140 height 20
type input "****"
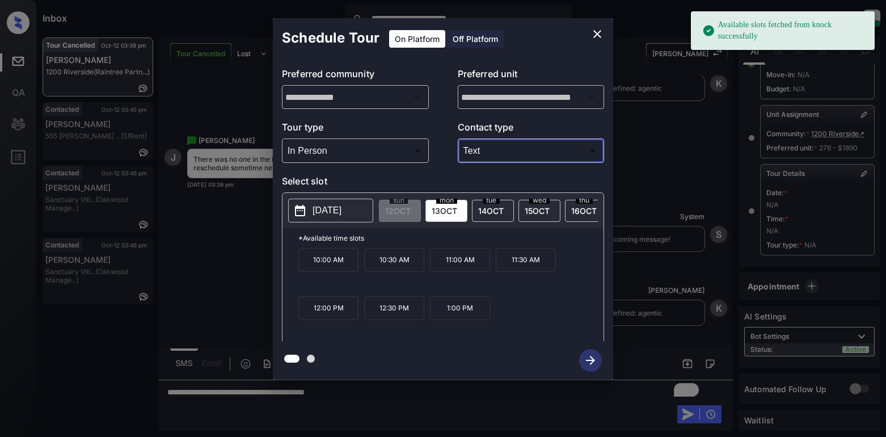
click at [337, 212] on p "2025-10-13" at bounding box center [326, 211] width 29 height 14
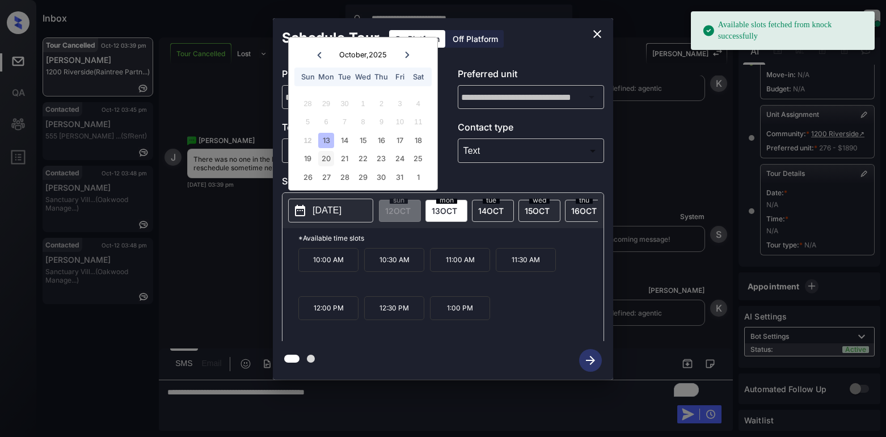
click at [323, 159] on div "20" at bounding box center [325, 158] width 15 height 15
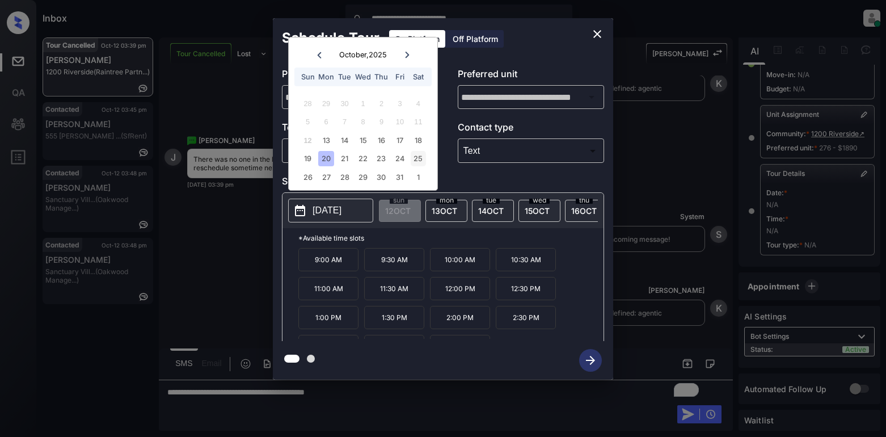
click at [415, 159] on div "25" at bounding box center [418, 158] width 15 height 15
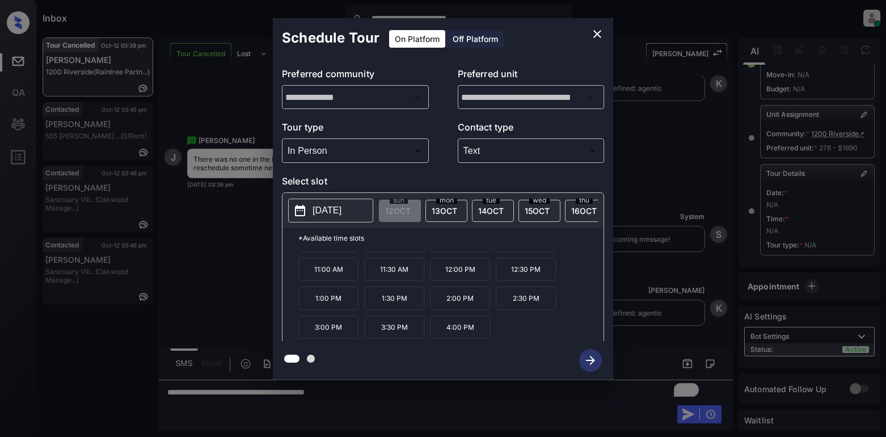
scroll to position [0, 0]
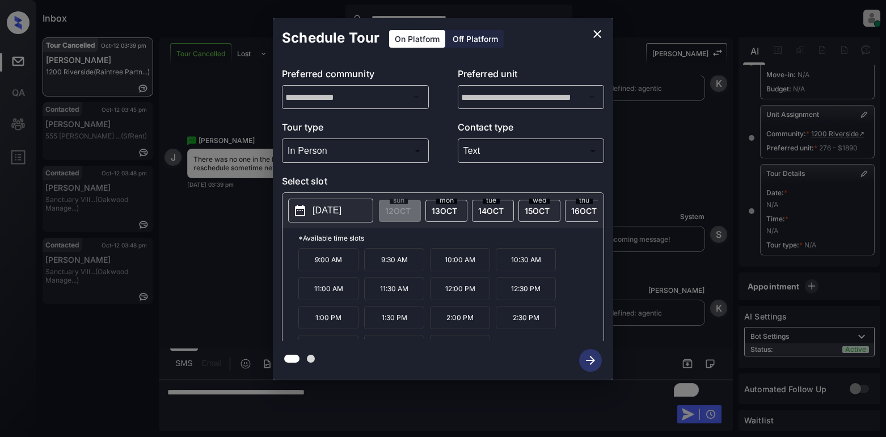
click at [599, 37] on icon "close" at bounding box center [597, 34] width 14 height 14
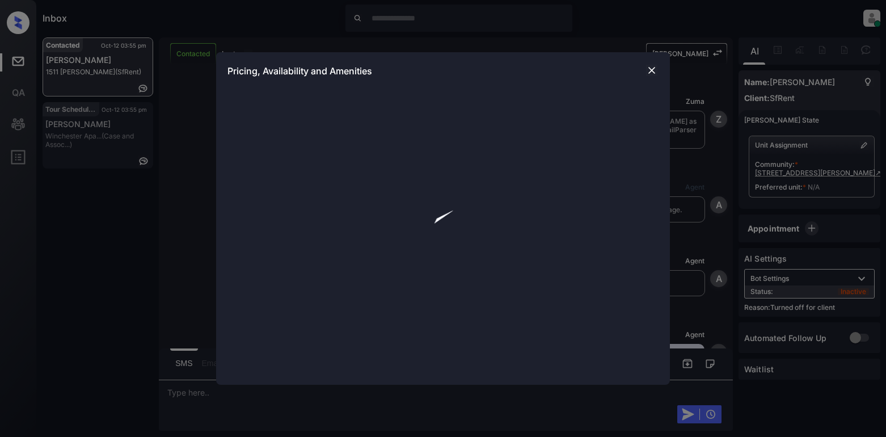
scroll to position [1642, 0]
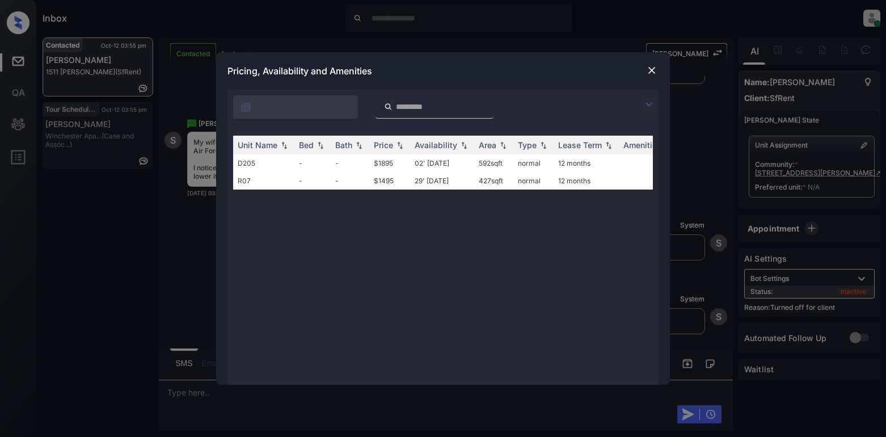
click at [644, 104] on img at bounding box center [649, 105] width 14 height 14
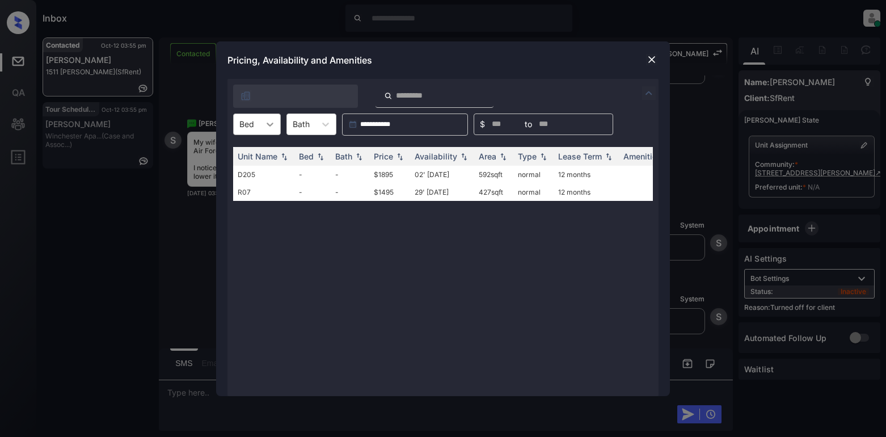
click at [271, 121] on icon at bounding box center [269, 124] width 11 height 11
click at [652, 60] on img at bounding box center [651, 59] width 11 height 11
